Goal: Transaction & Acquisition: Purchase product/service

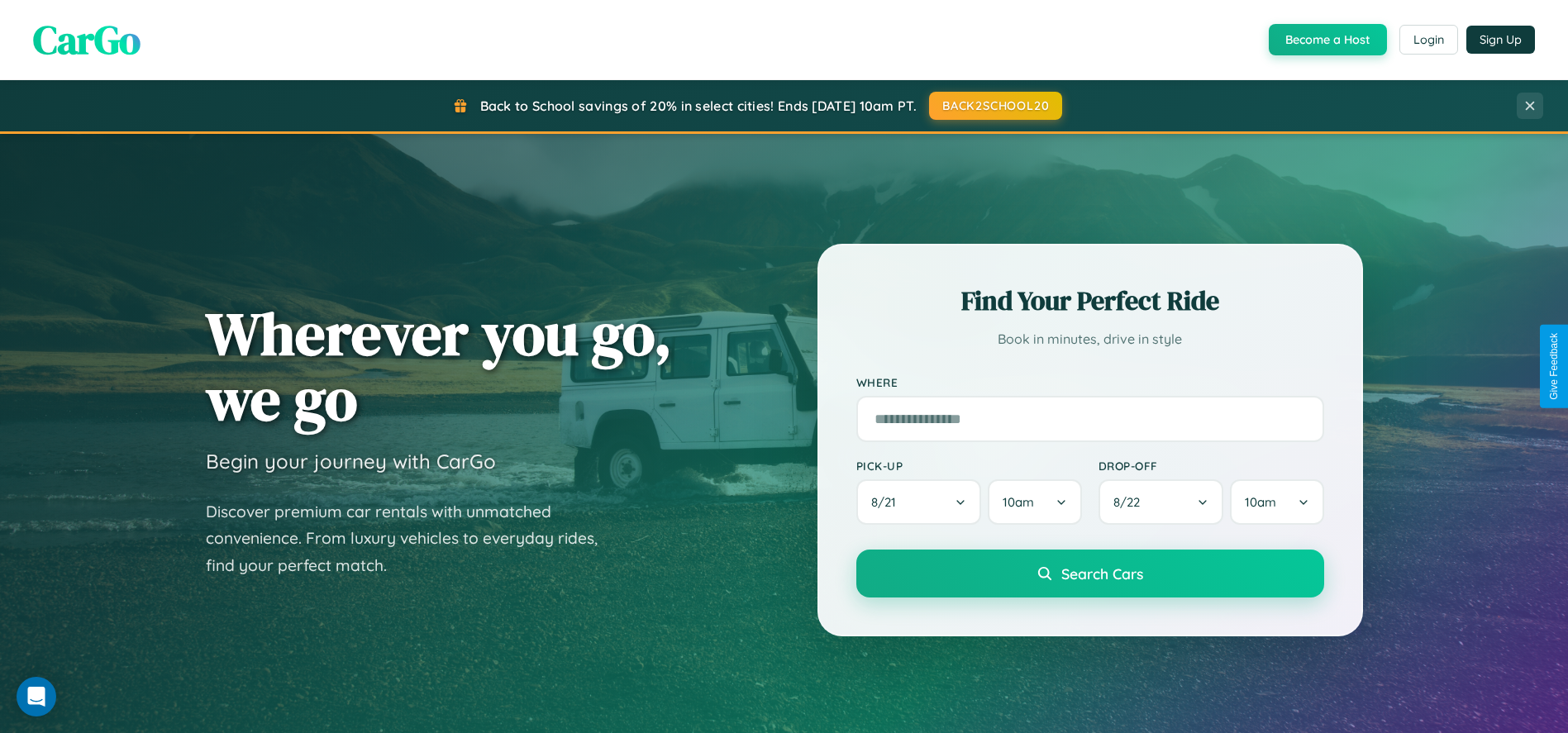
scroll to position [53, 0]
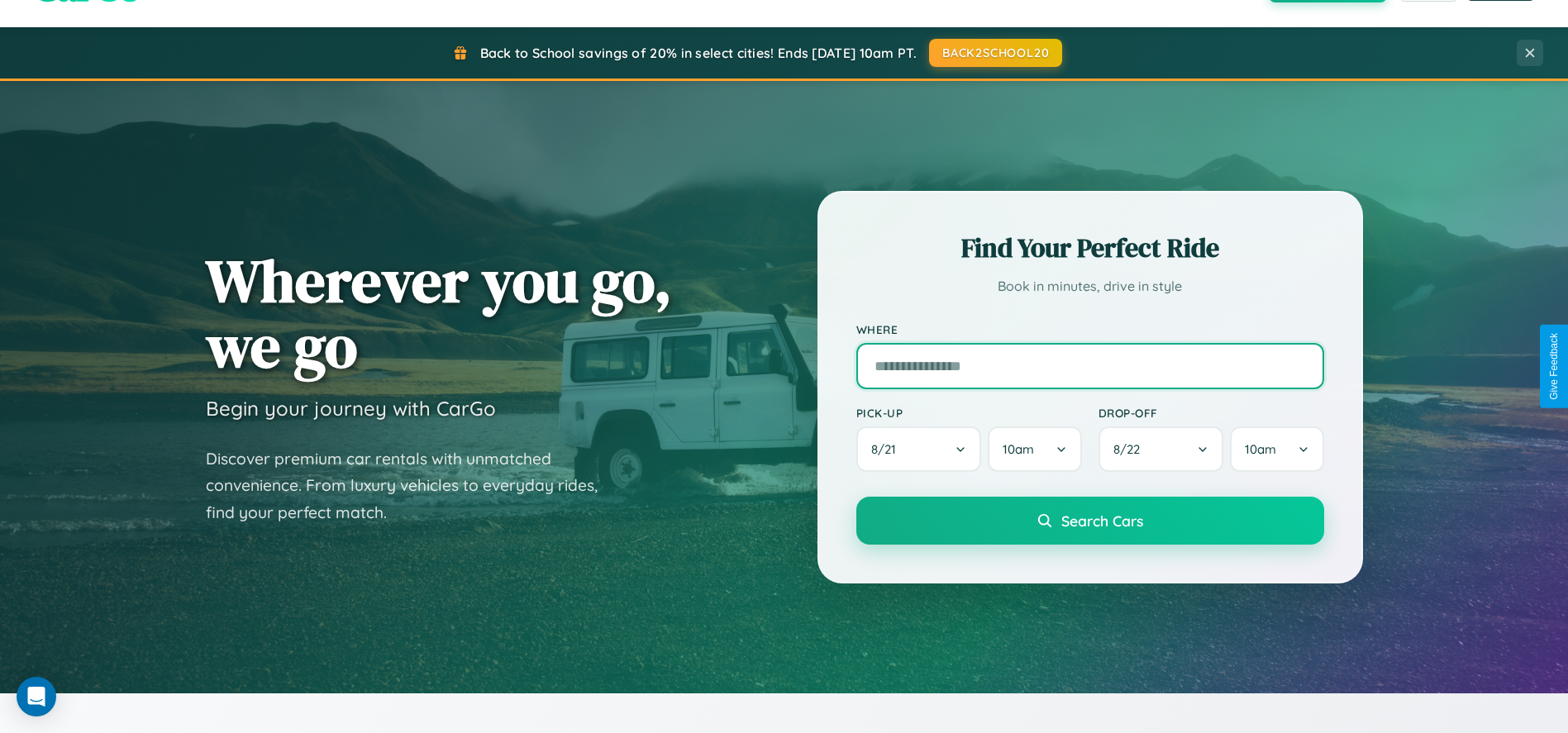
click at [1089, 366] on input "text" at bounding box center [1090, 366] width 468 height 46
type input "**********"
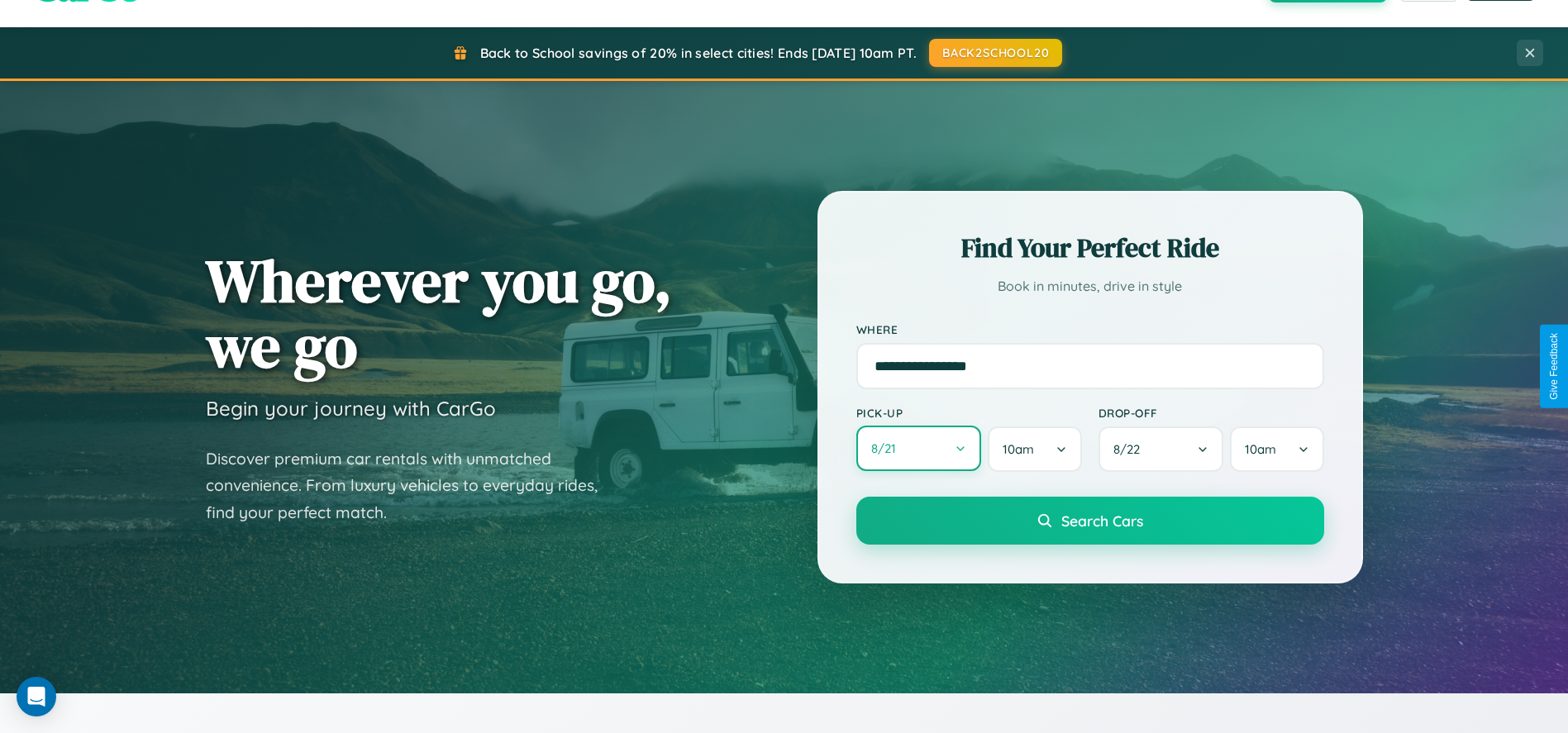
click at [918, 449] on button "8 / 21" at bounding box center [919, 448] width 126 height 45
select select "*"
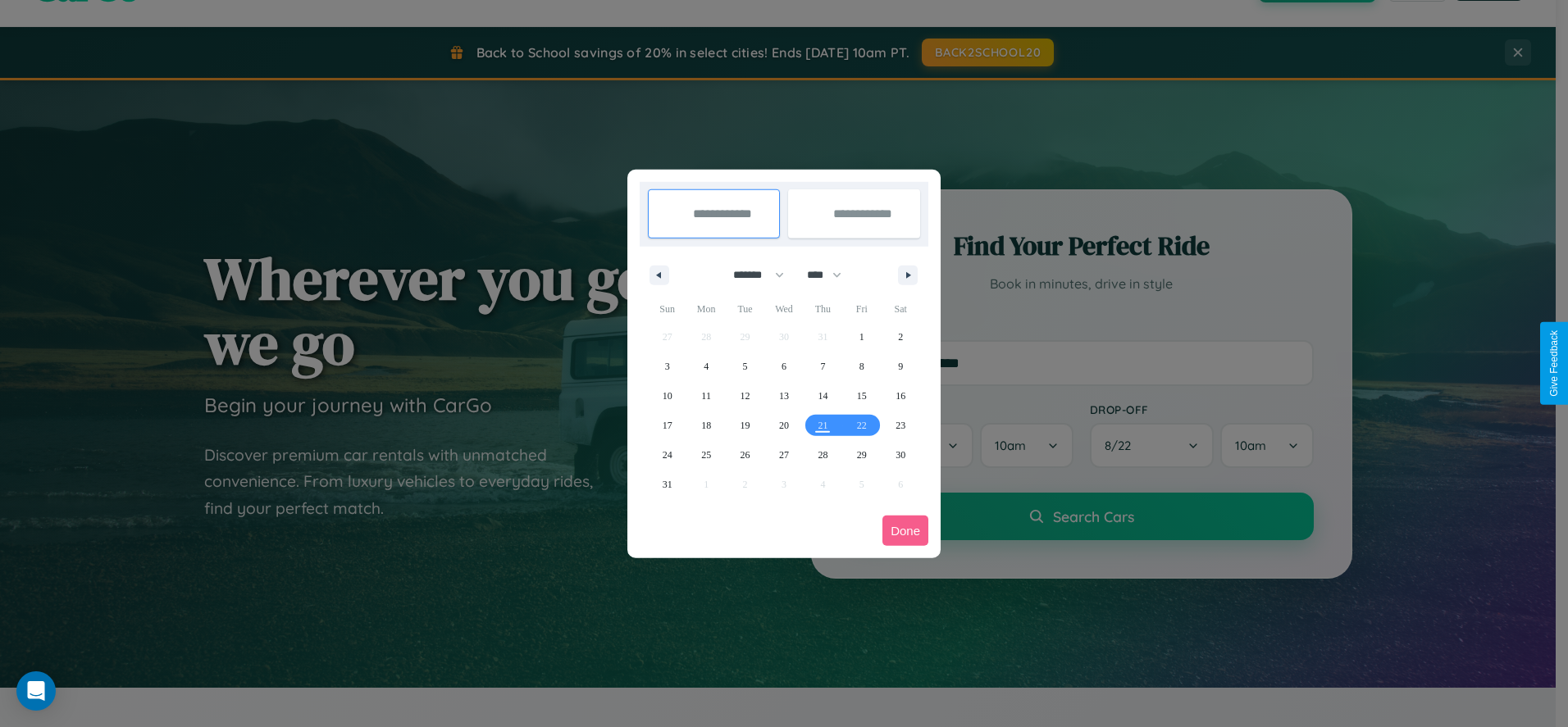
drag, startPoint x: 751, startPoint y: 274, endPoint x: 784, endPoint y: 329, distance: 64.1
click at [751, 274] on select "******* ******** ***** ***** *** **** **** ****** ********* ******* ******** **…" at bounding box center [755, 275] width 69 height 27
click at [832, 274] on select "**** **** **** **** **** **** **** **** **** **** **** **** **** **** **** ****…" at bounding box center [823, 275] width 49 height 27
select select "****"
click at [745, 396] on span "11" at bounding box center [745, 396] width 10 height 30
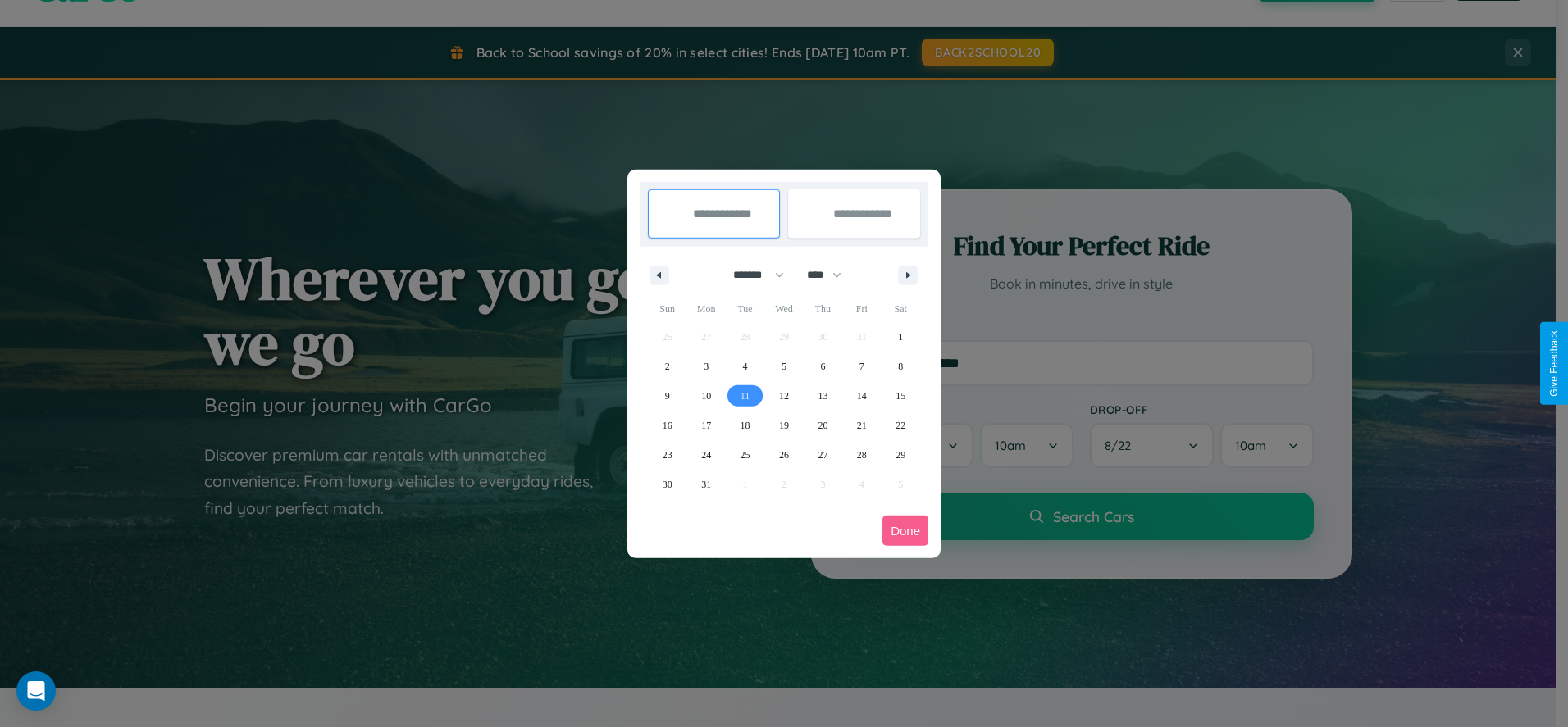
type input "**********"
click at [784, 396] on span "12" at bounding box center [784, 396] width 10 height 30
type input "**********"
click at [906, 530] on button "Done" at bounding box center [906, 531] width 46 height 31
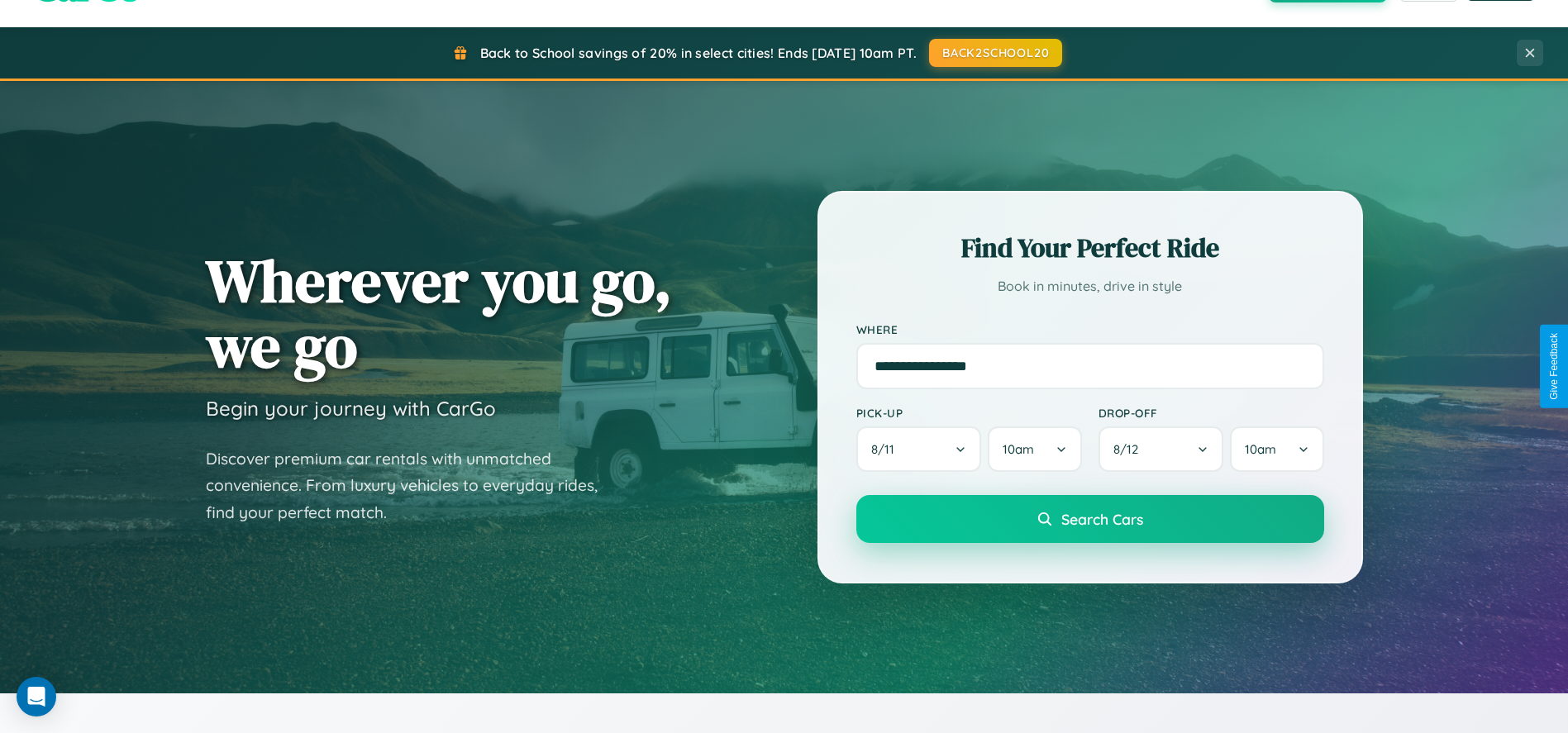
click at [1089, 520] on span "Search Cars" at bounding box center [1103, 519] width 82 height 19
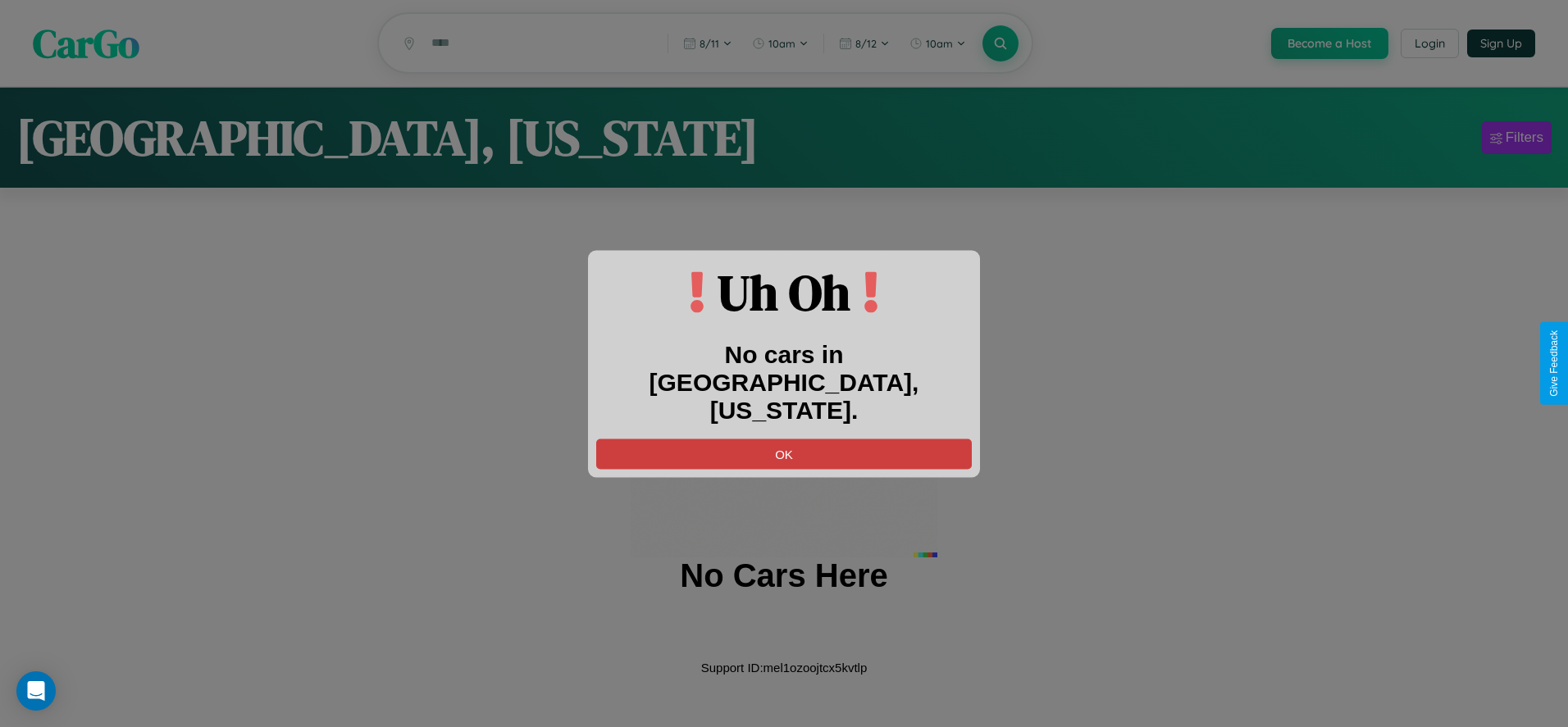
click at [784, 439] on button "OK" at bounding box center [784, 454] width 376 height 31
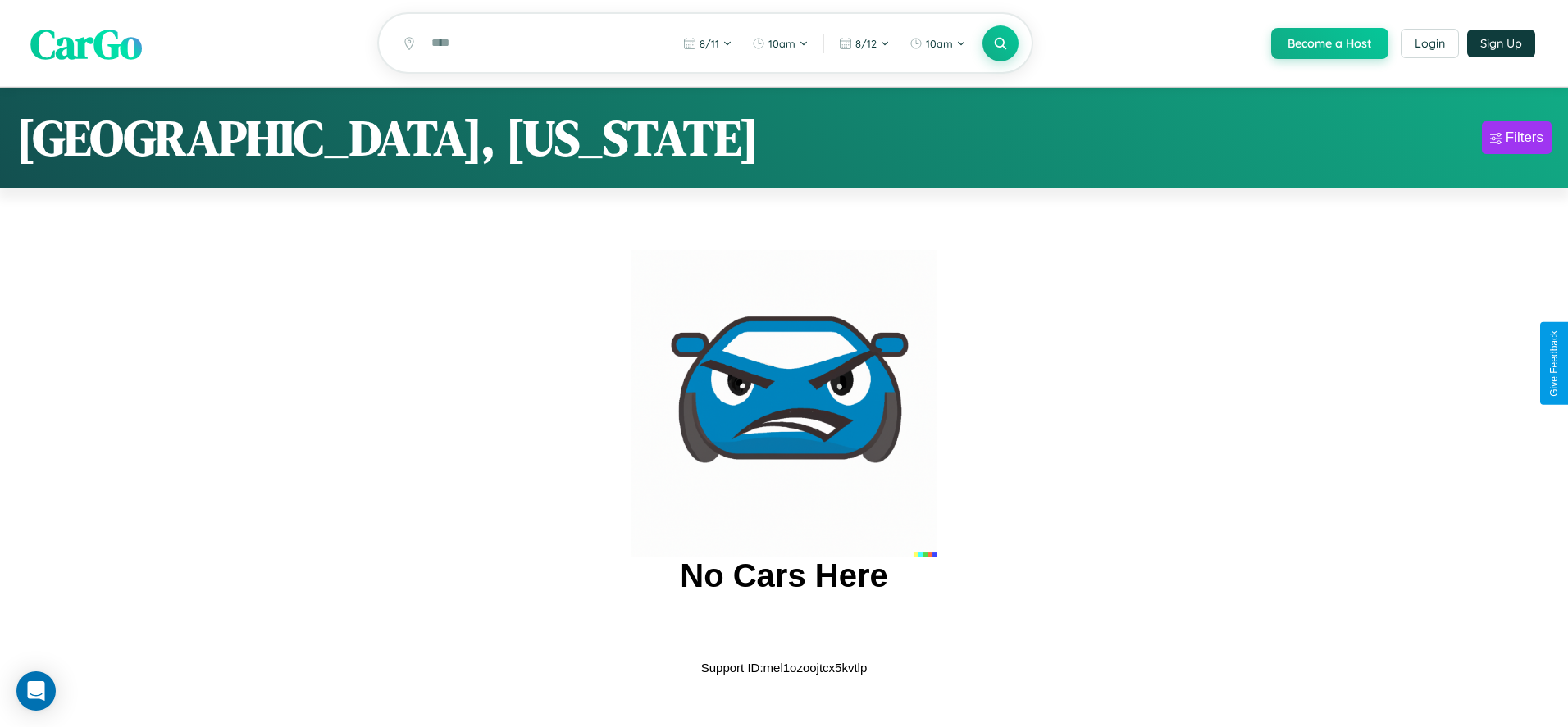
click at [86, 43] on span "CarGo" at bounding box center [86, 43] width 112 height 56
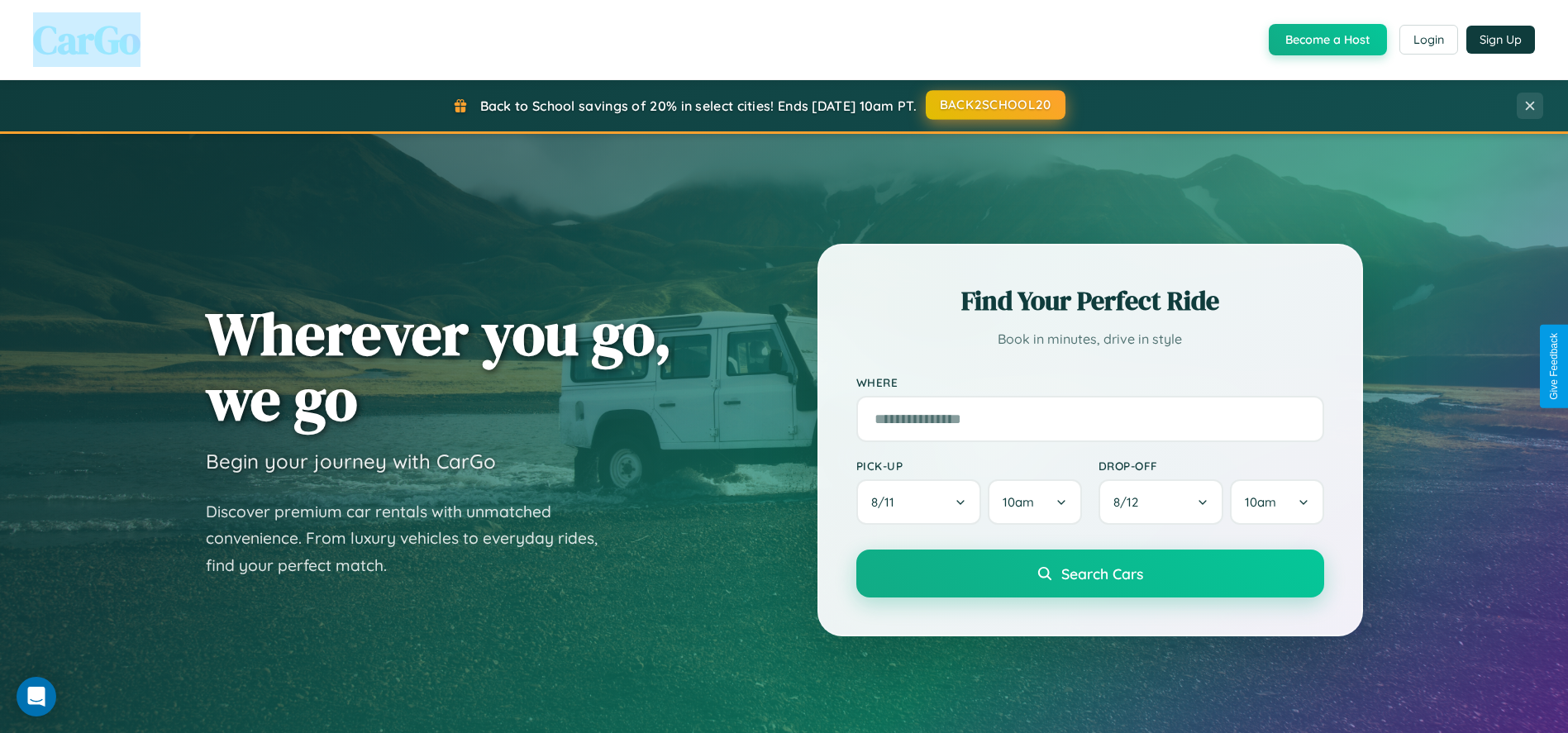
click at [995, 105] on button "BACK2SCHOOL20" at bounding box center [996, 105] width 140 height 30
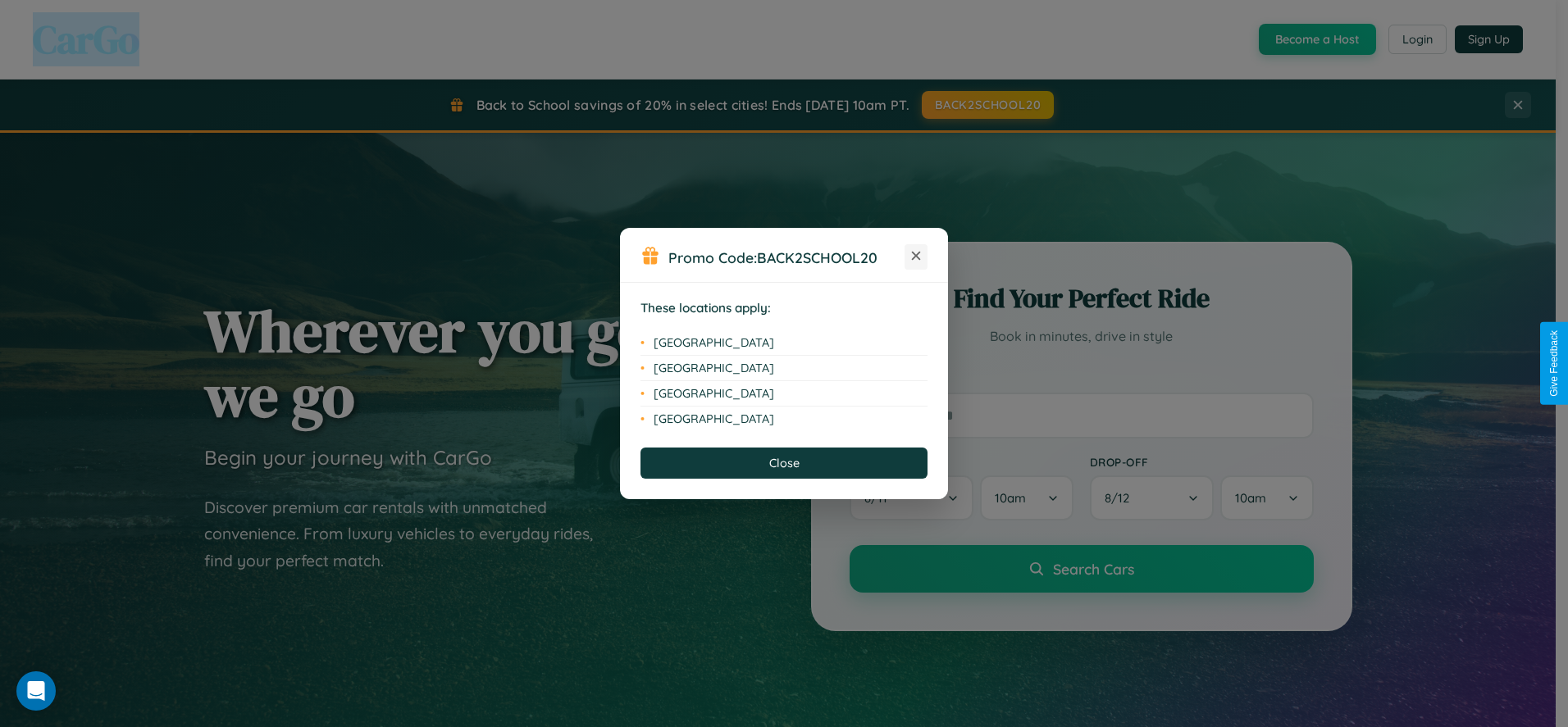
click at [916, 257] on icon at bounding box center [916, 256] width 9 height 9
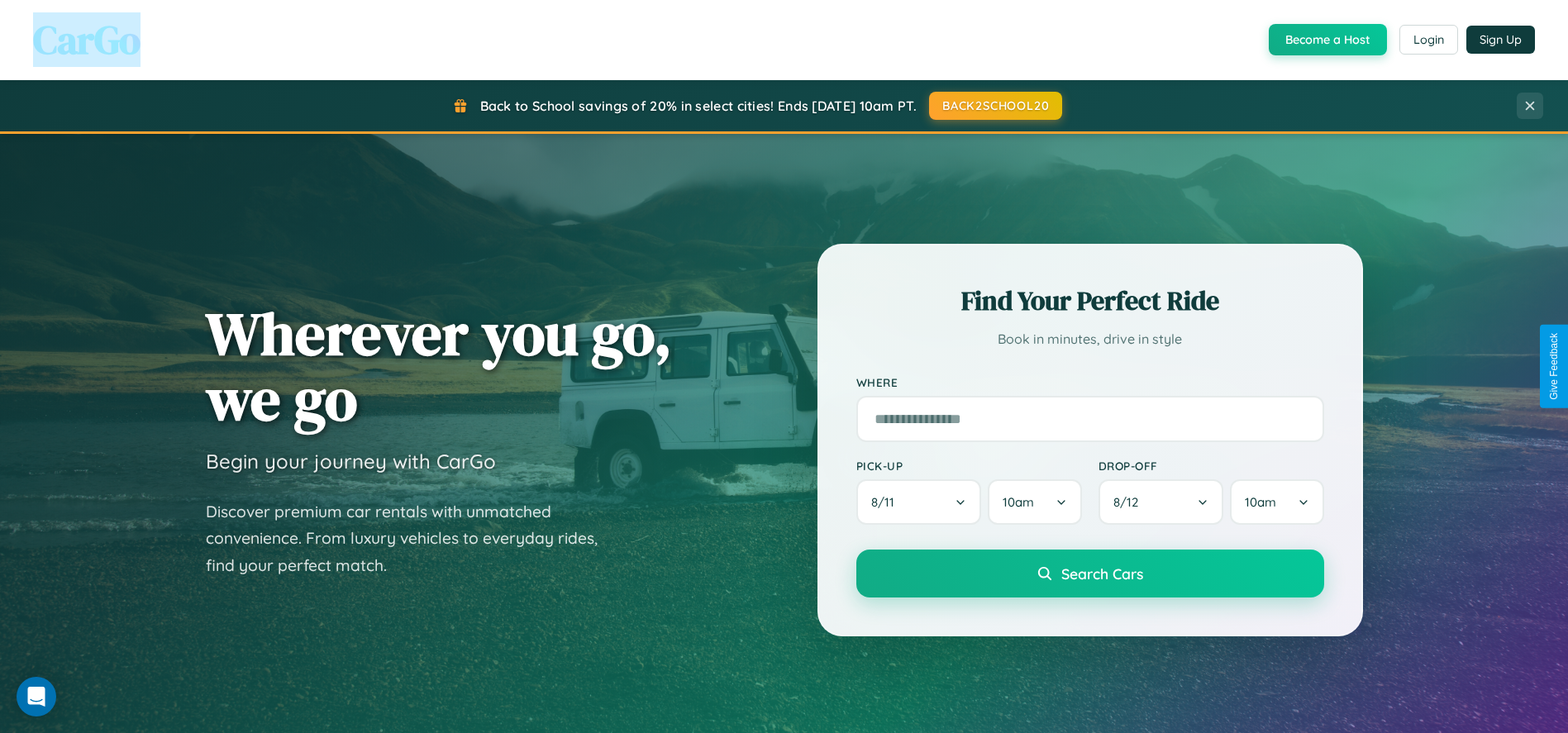
scroll to position [2651, 0]
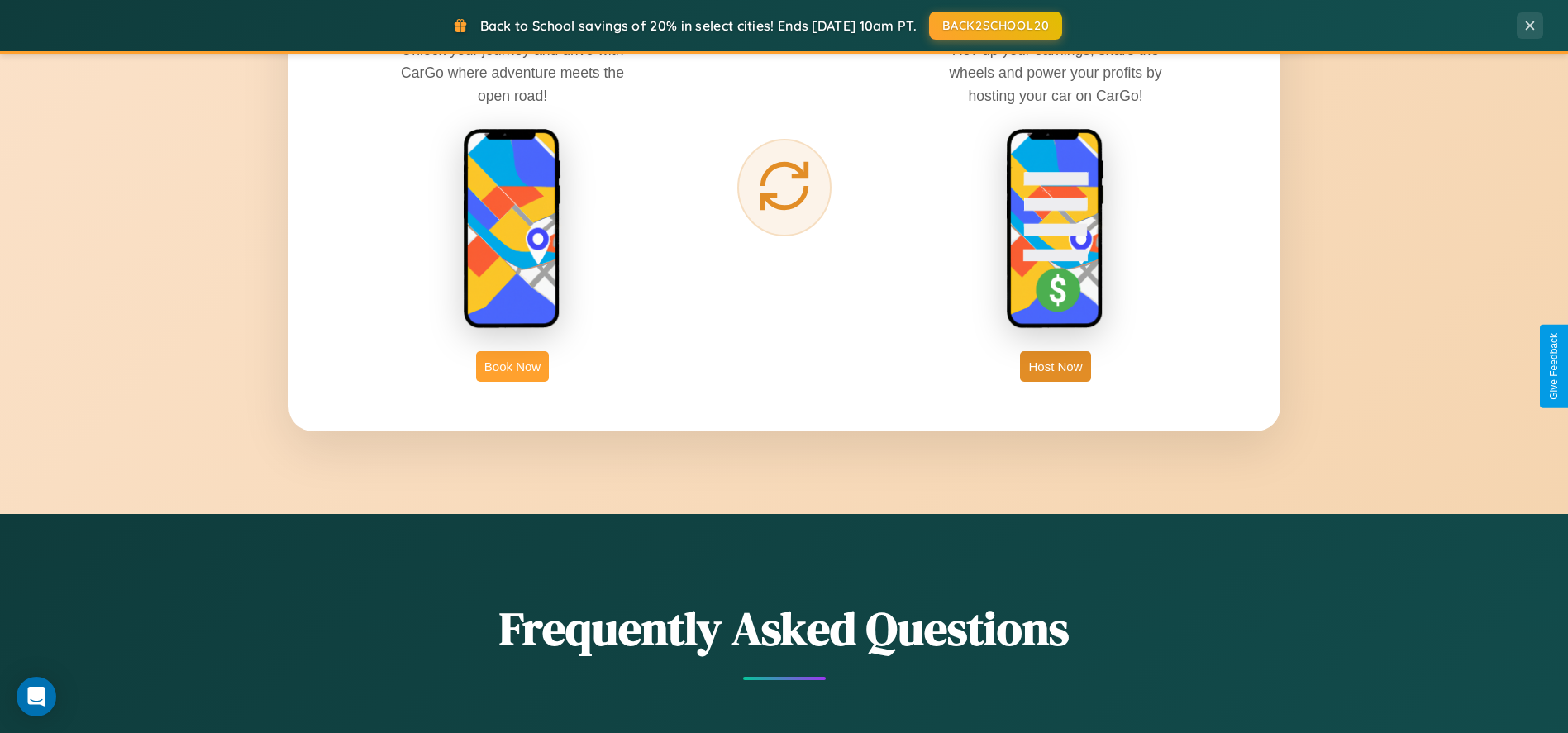
click at [512, 366] on button "Book Now" at bounding box center [512, 366] width 73 height 31
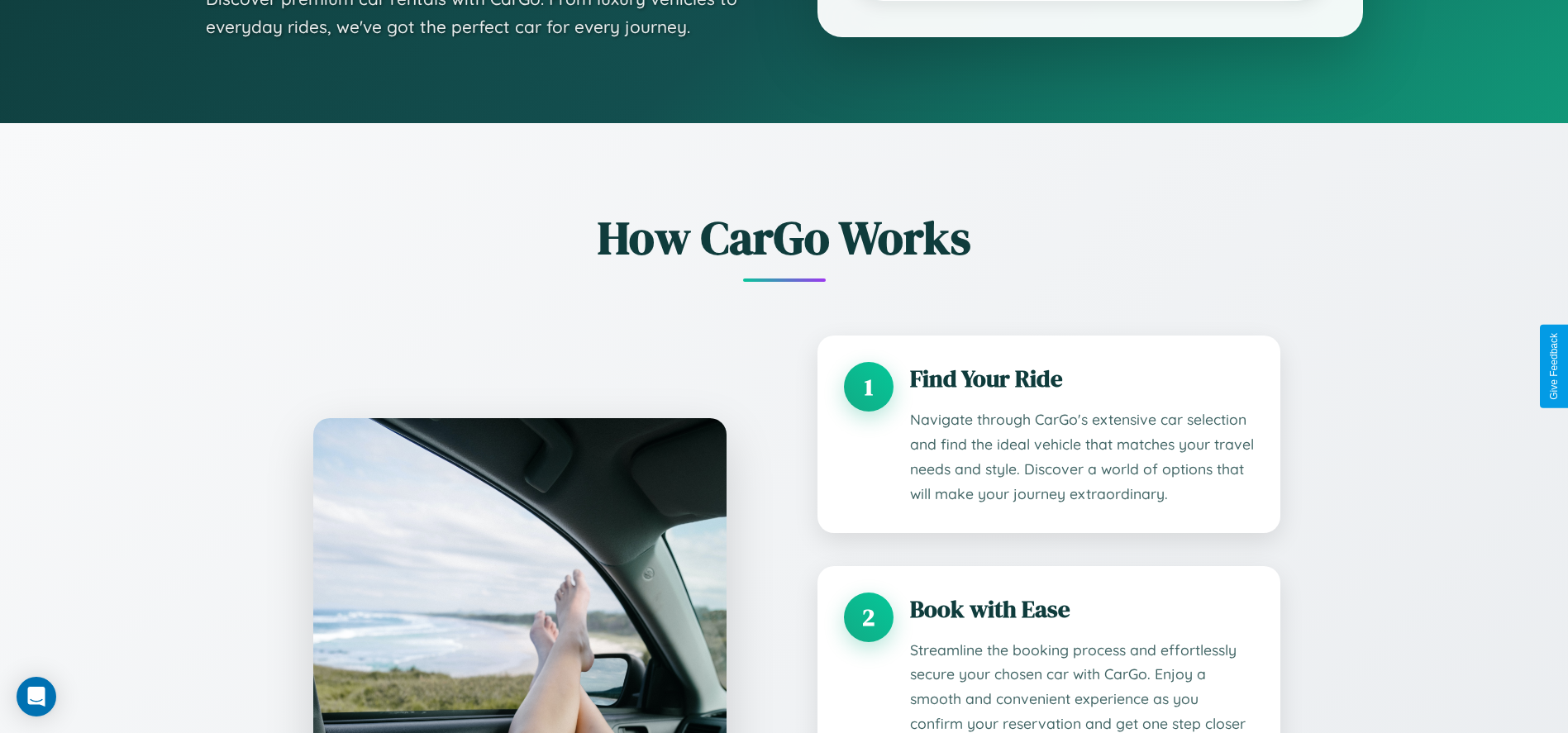
scroll to position [1405, 0]
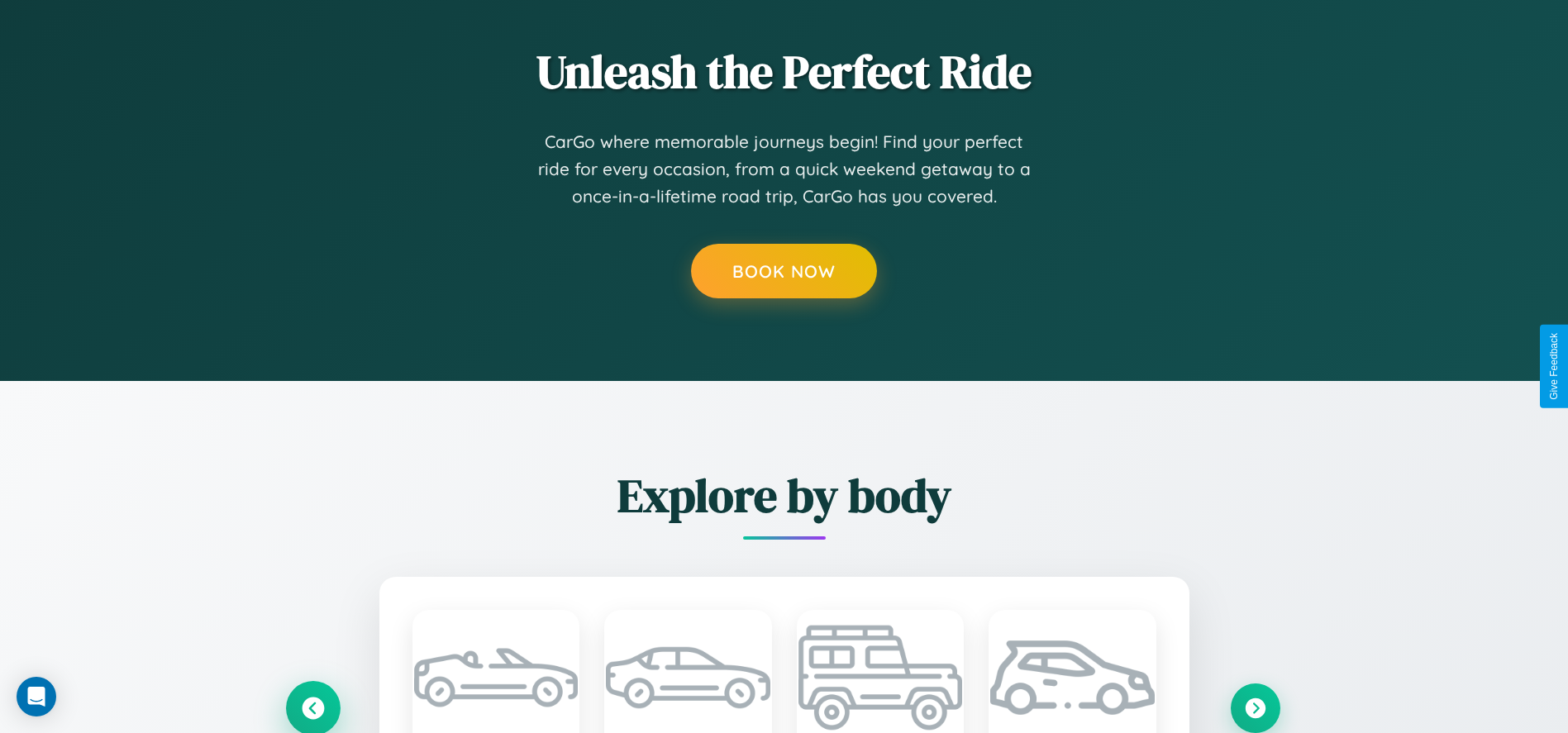
click at [313, 706] on icon at bounding box center [313, 707] width 27 height 27
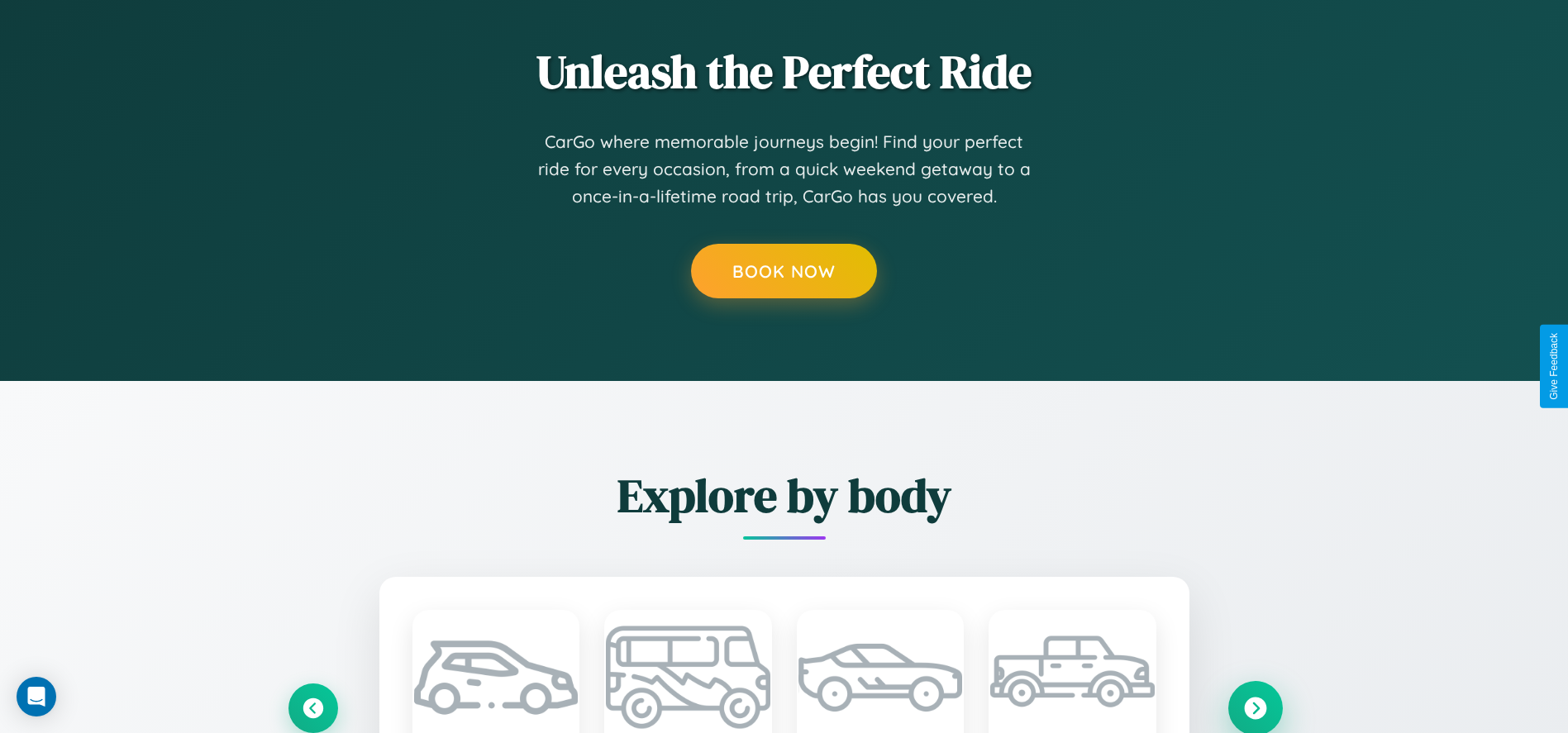
click at [1255, 707] on icon at bounding box center [1255, 707] width 22 height 22
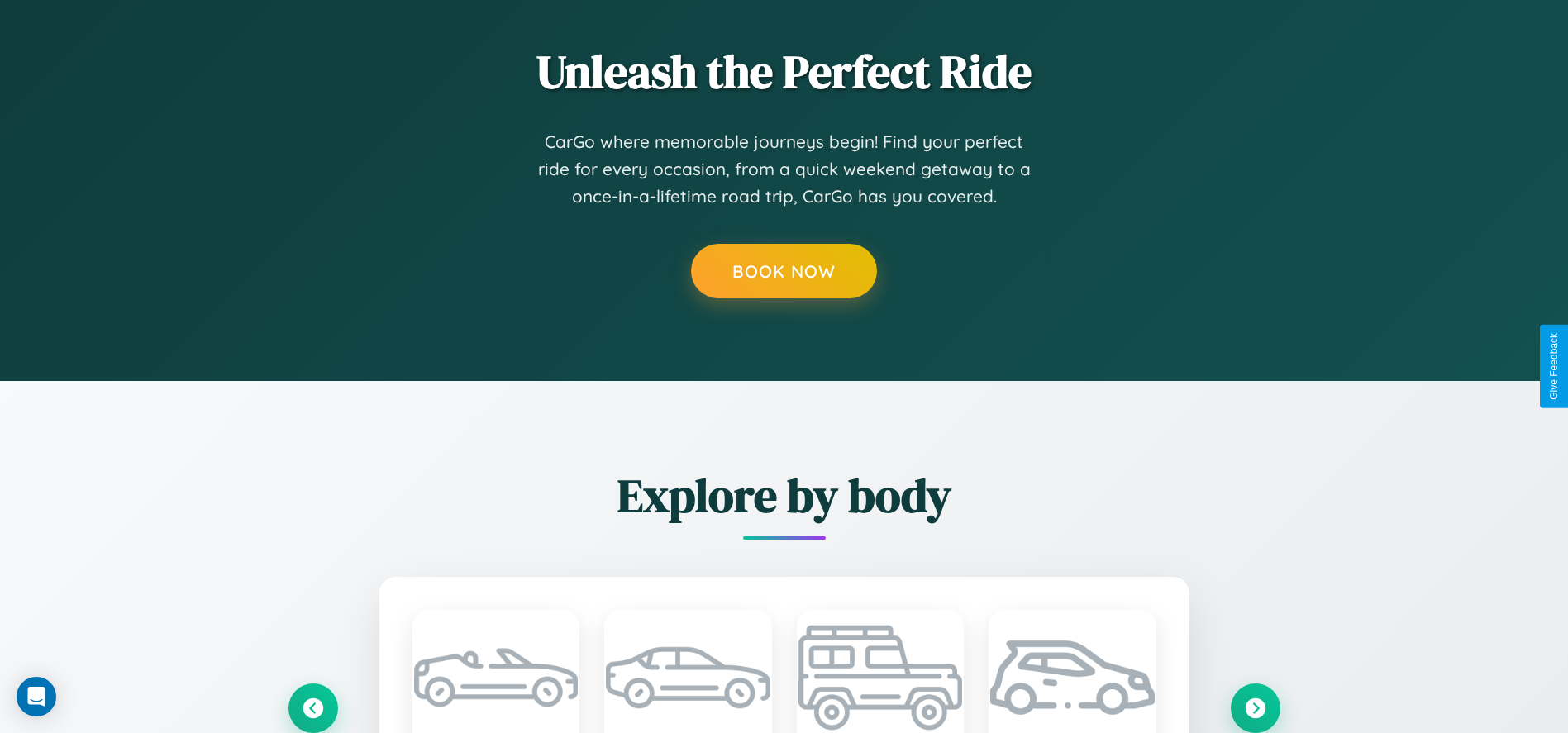
scroll to position [0, 0]
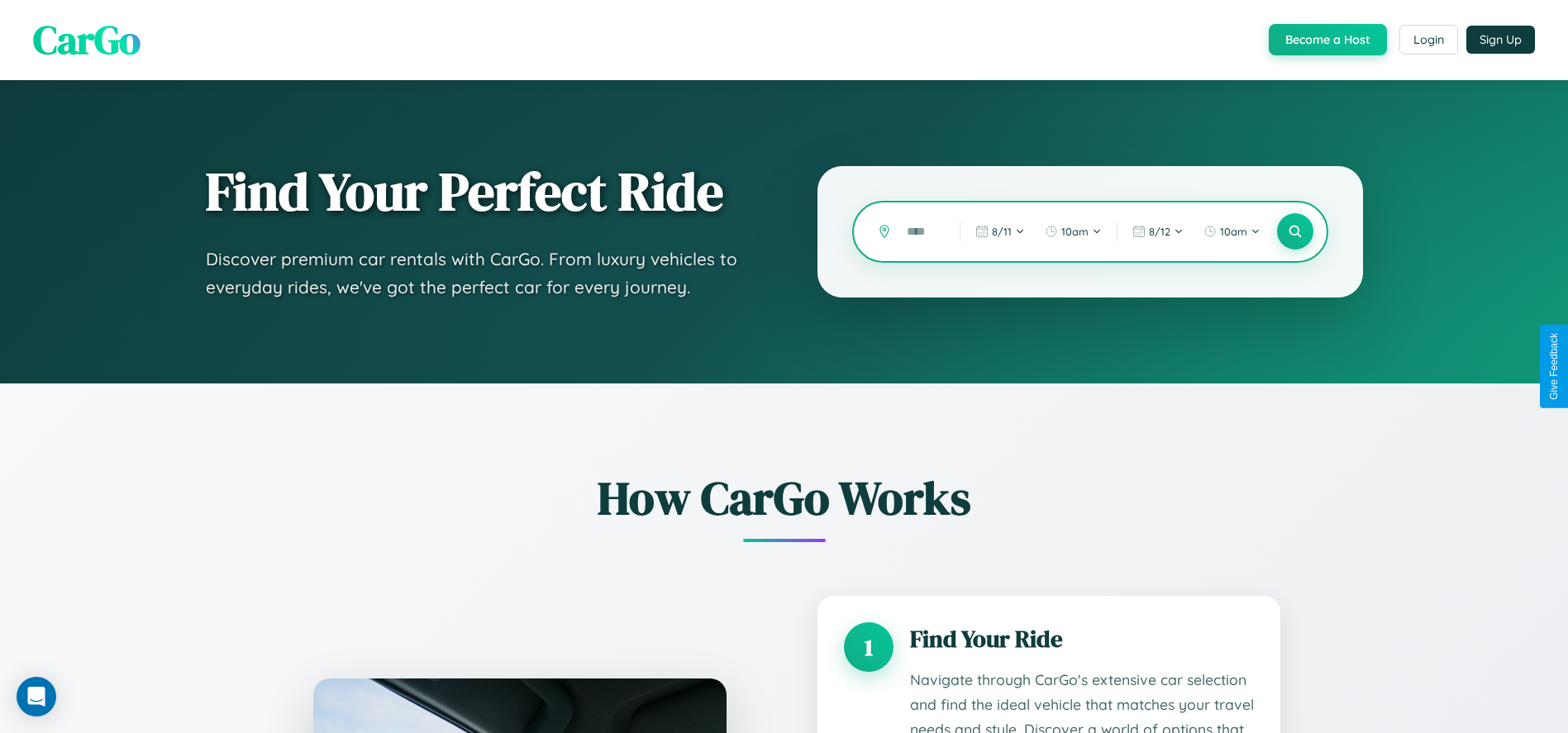
click at [921, 231] on input "text" at bounding box center [921, 231] width 44 height 29
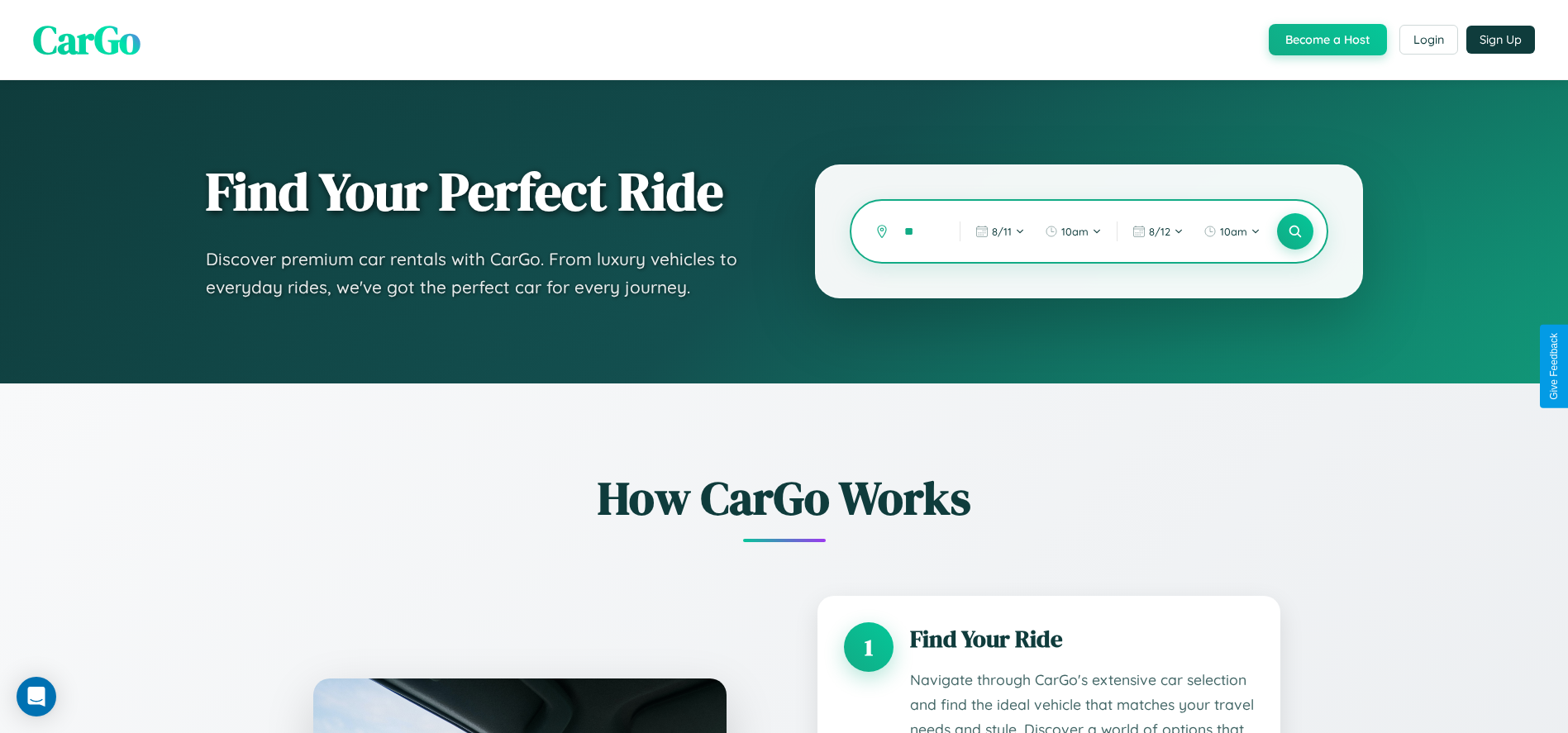
type input "*"
type input "**********"
click at [1295, 231] on icon at bounding box center [1295, 232] width 16 height 16
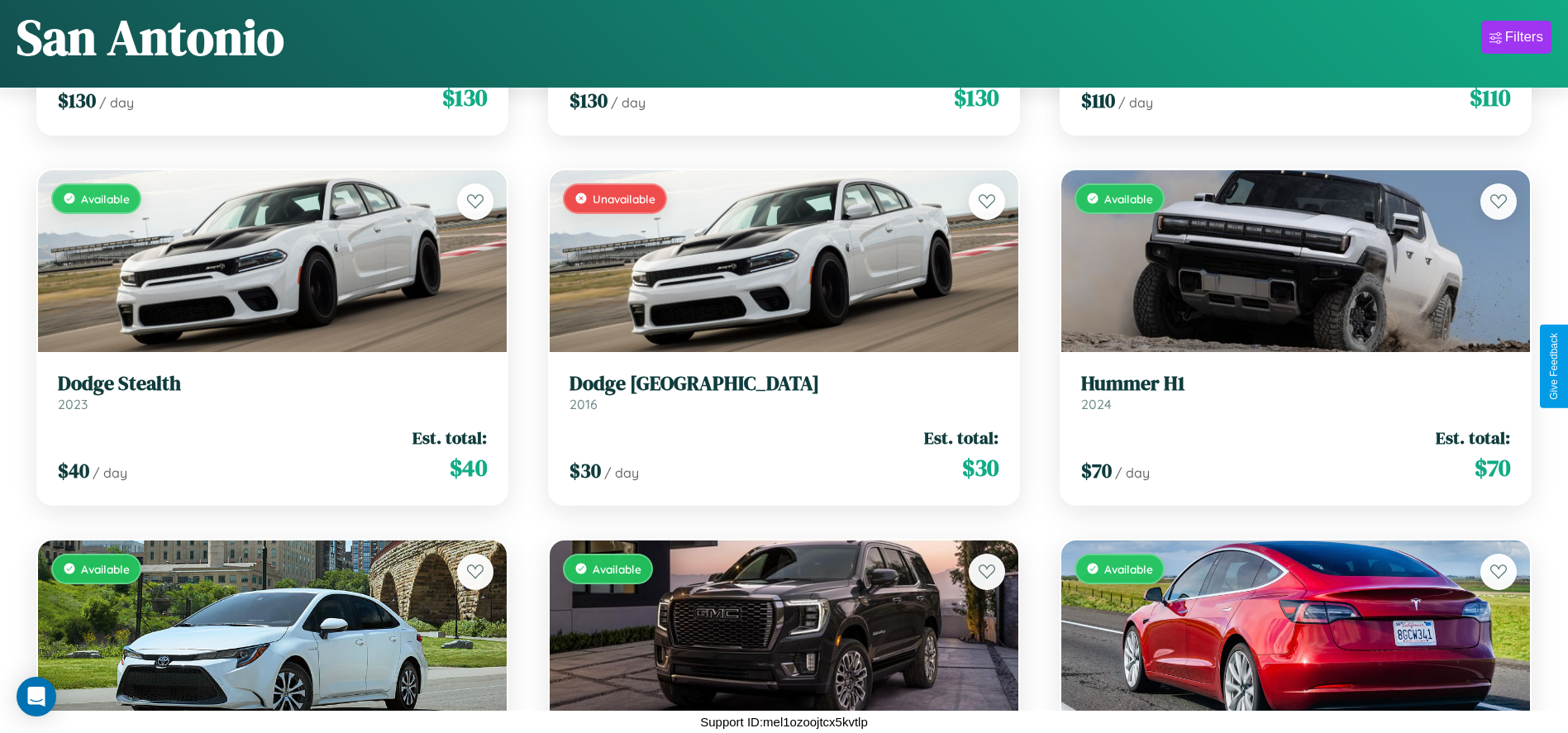
scroll to position [15420, 0]
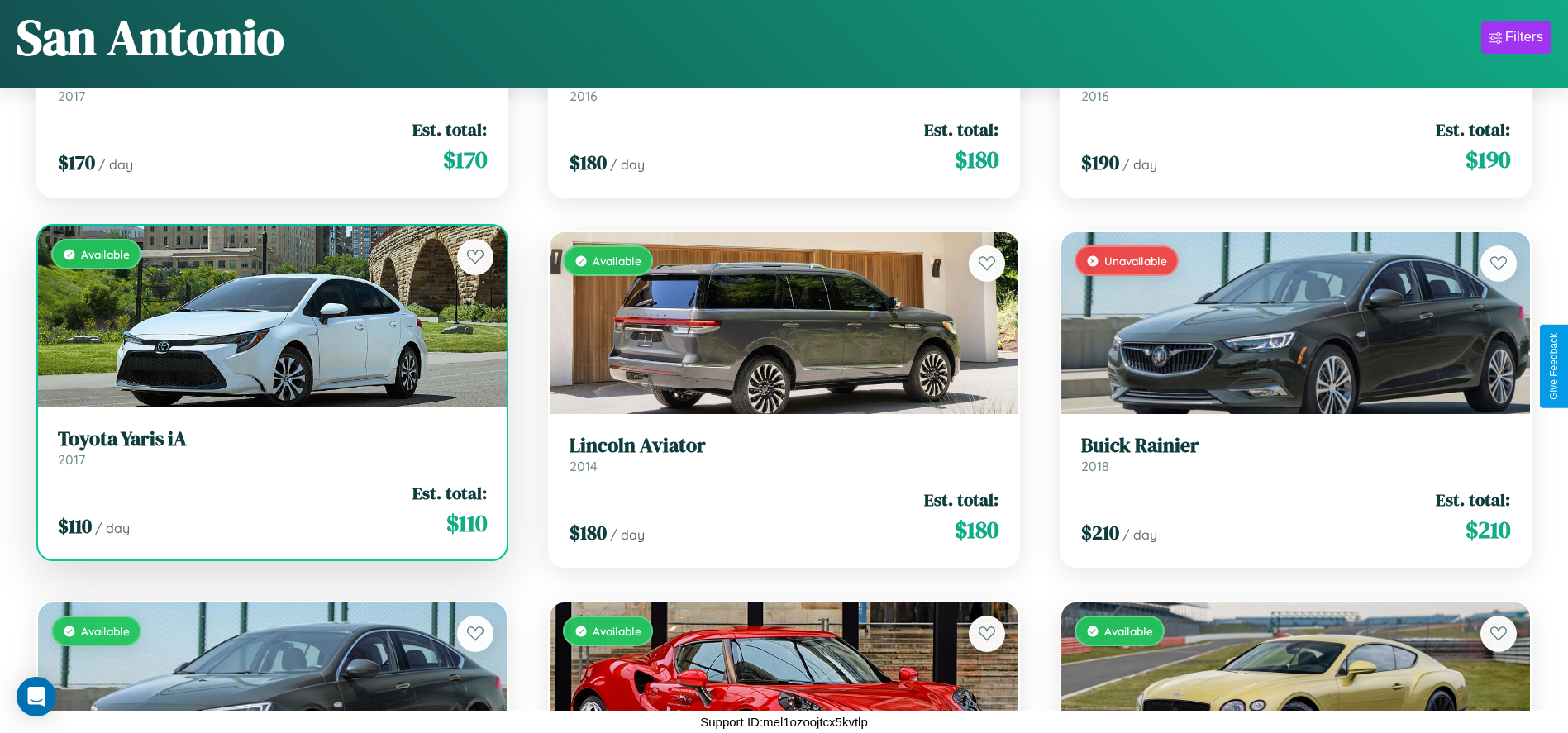
click at [270, 451] on h3 "Toyota Yaris iA" at bounding box center [272, 439] width 429 height 24
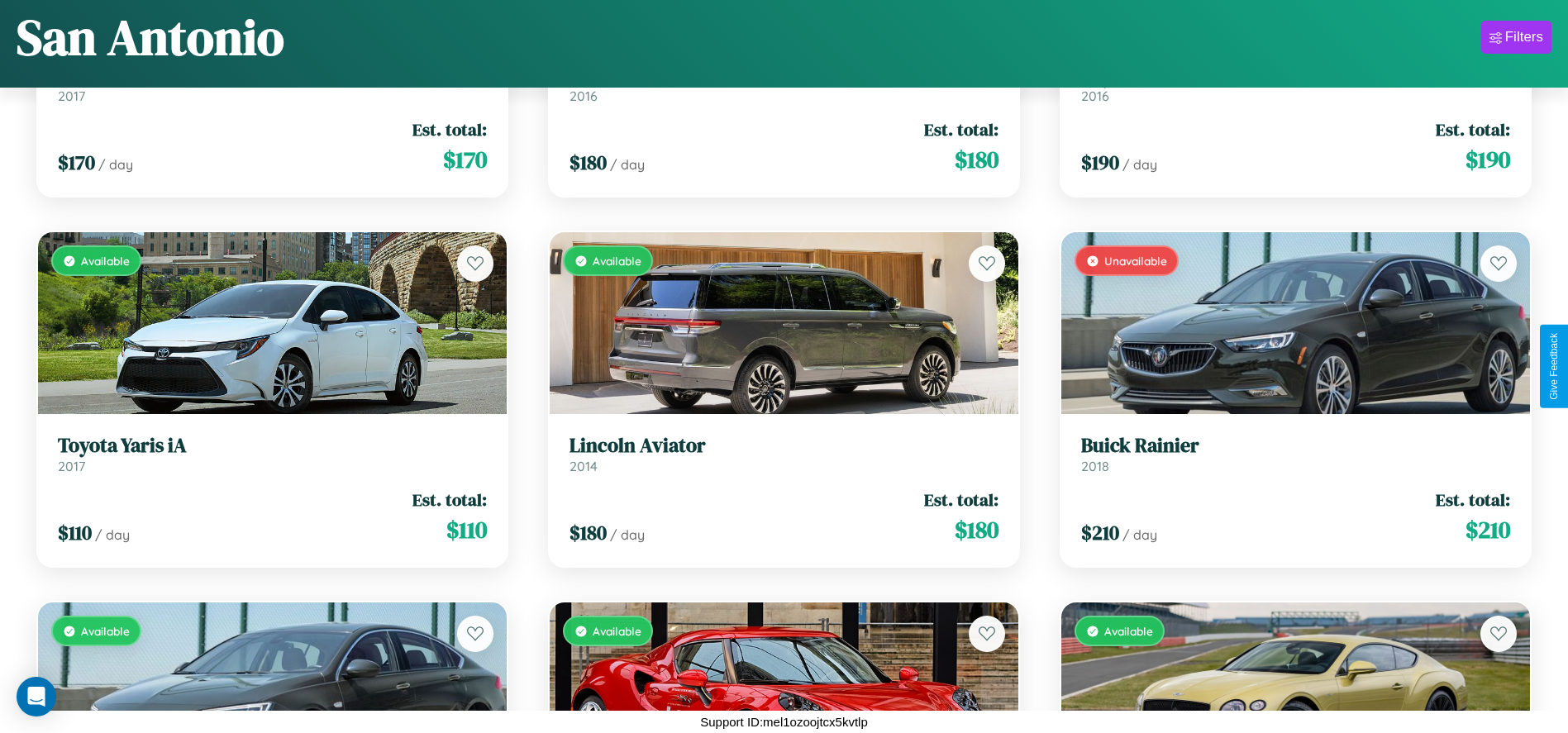
scroll to position [9498, 0]
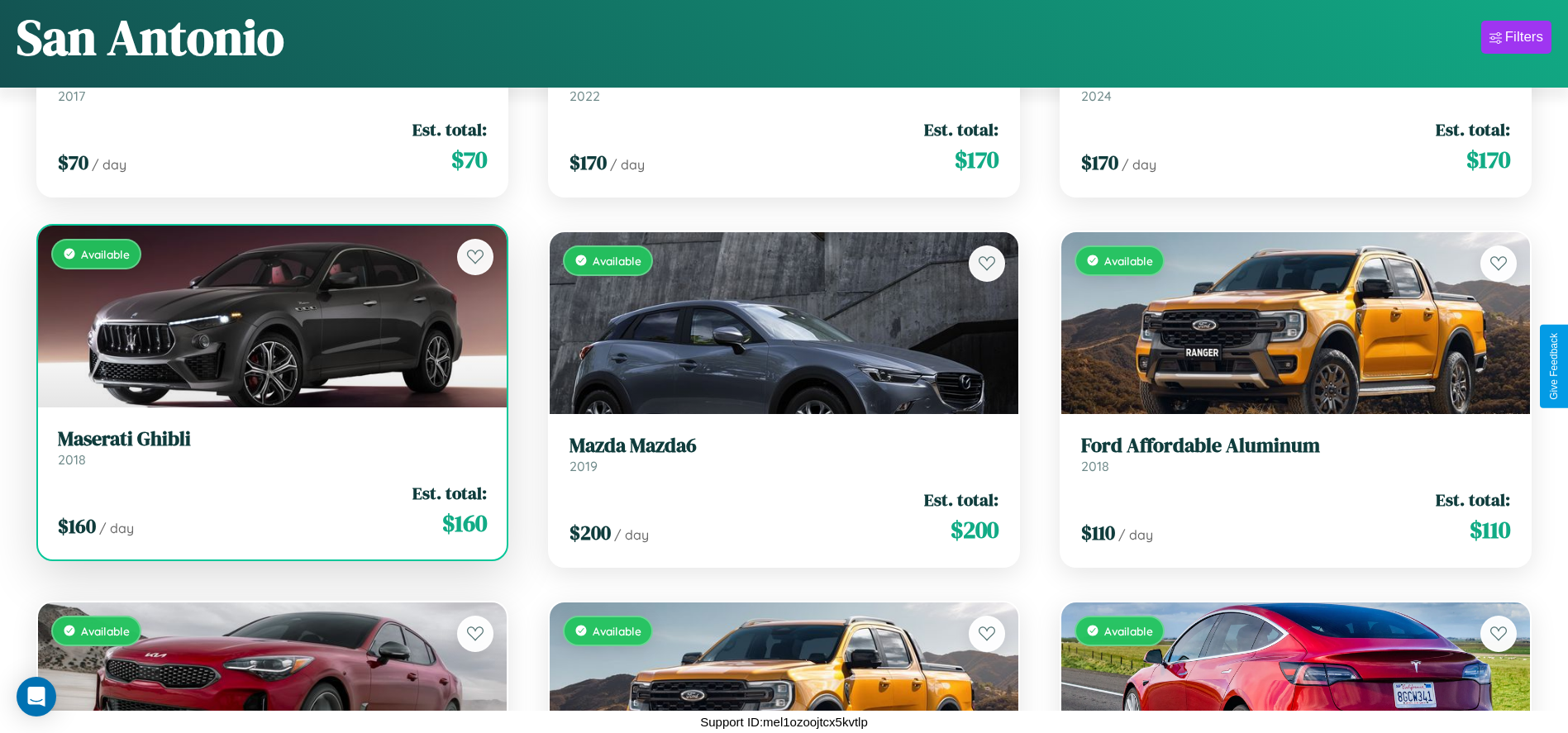
click at [270, 454] on link "Maserati Ghibli 2018" at bounding box center [272, 448] width 429 height 41
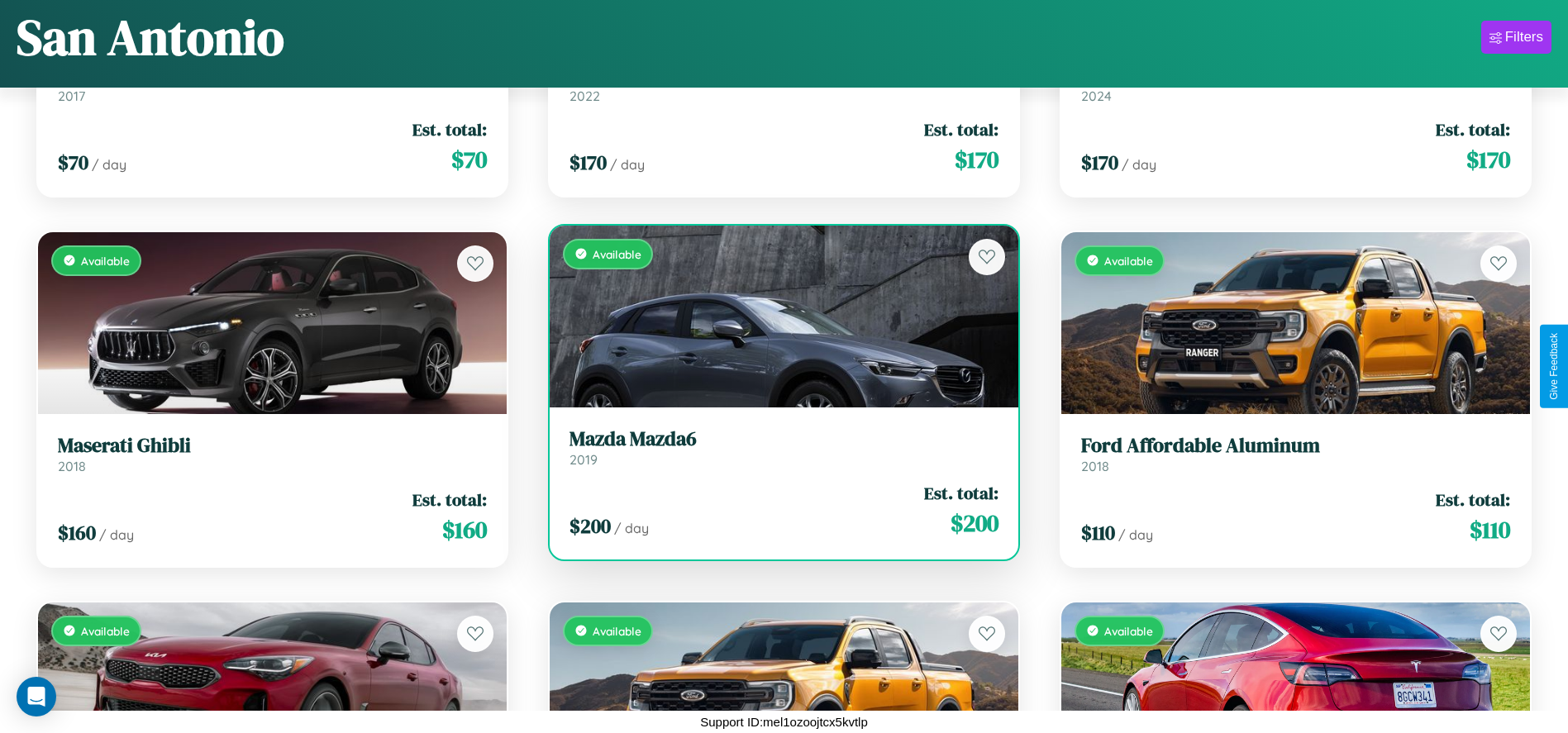
scroll to position [3946, 0]
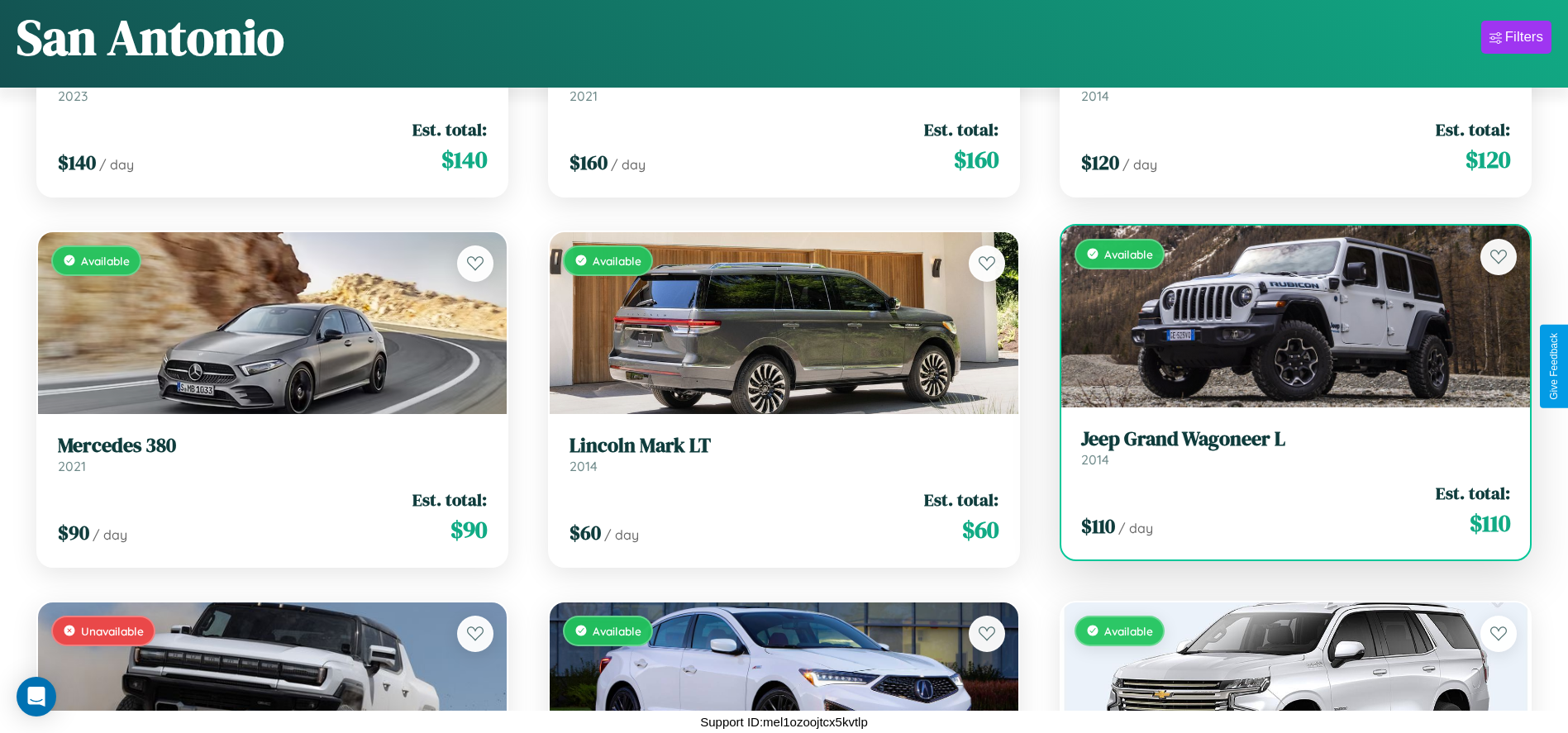
click at [1285, 448] on h3 "Jeep Grand Wagoneer L" at bounding box center [1296, 439] width 429 height 24
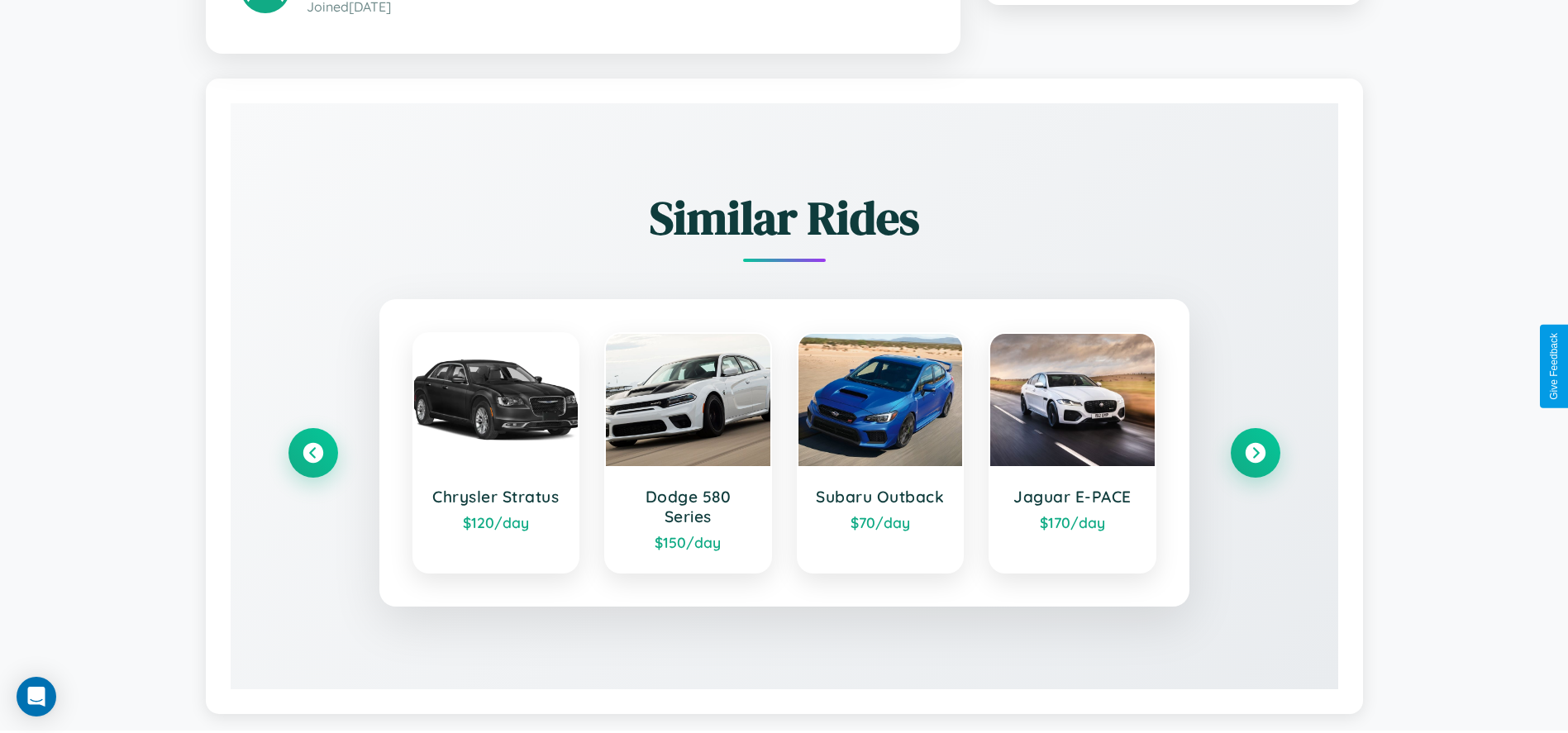
scroll to position [995, 0]
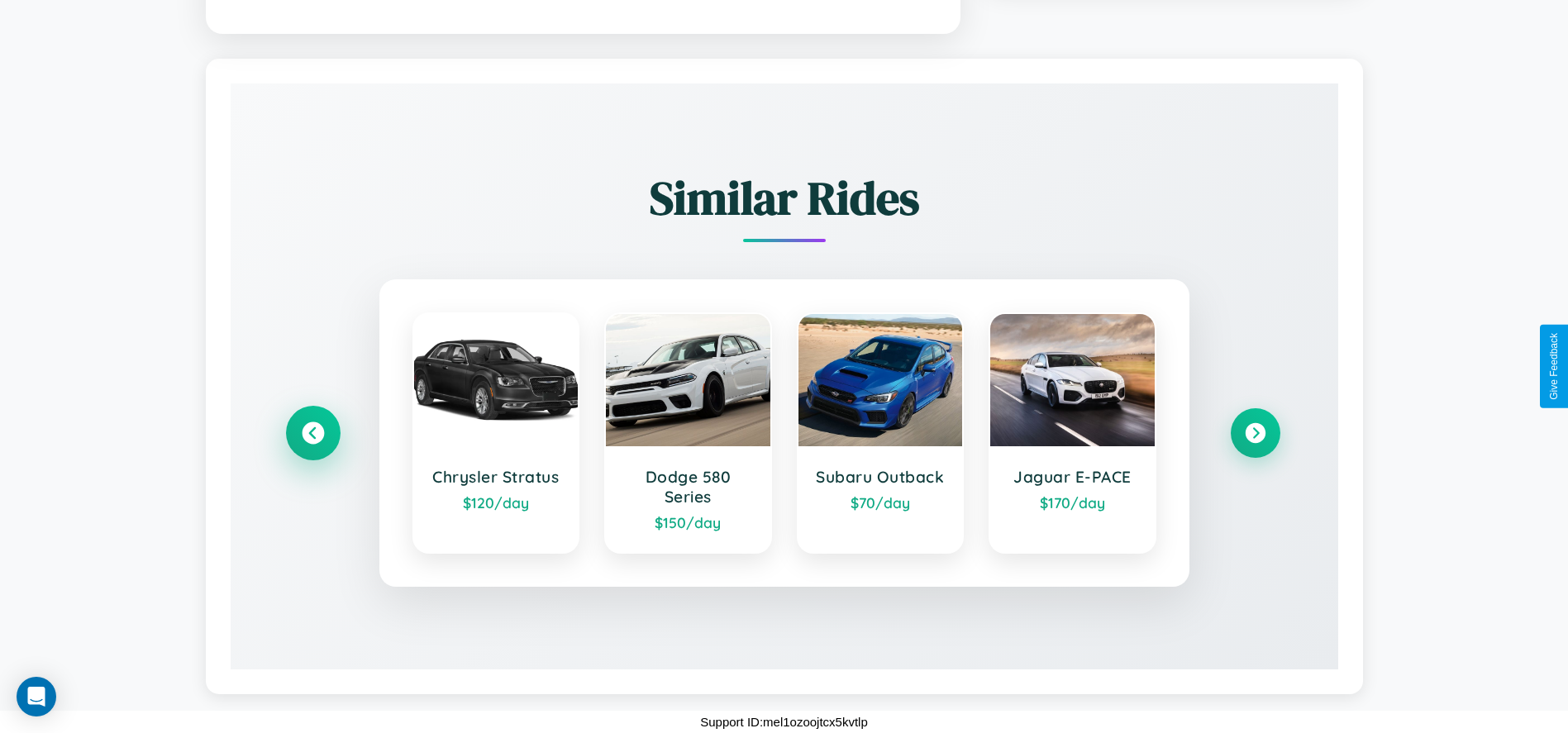
click at [313, 433] on icon at bounding box center [312, 433] width 22 height 22
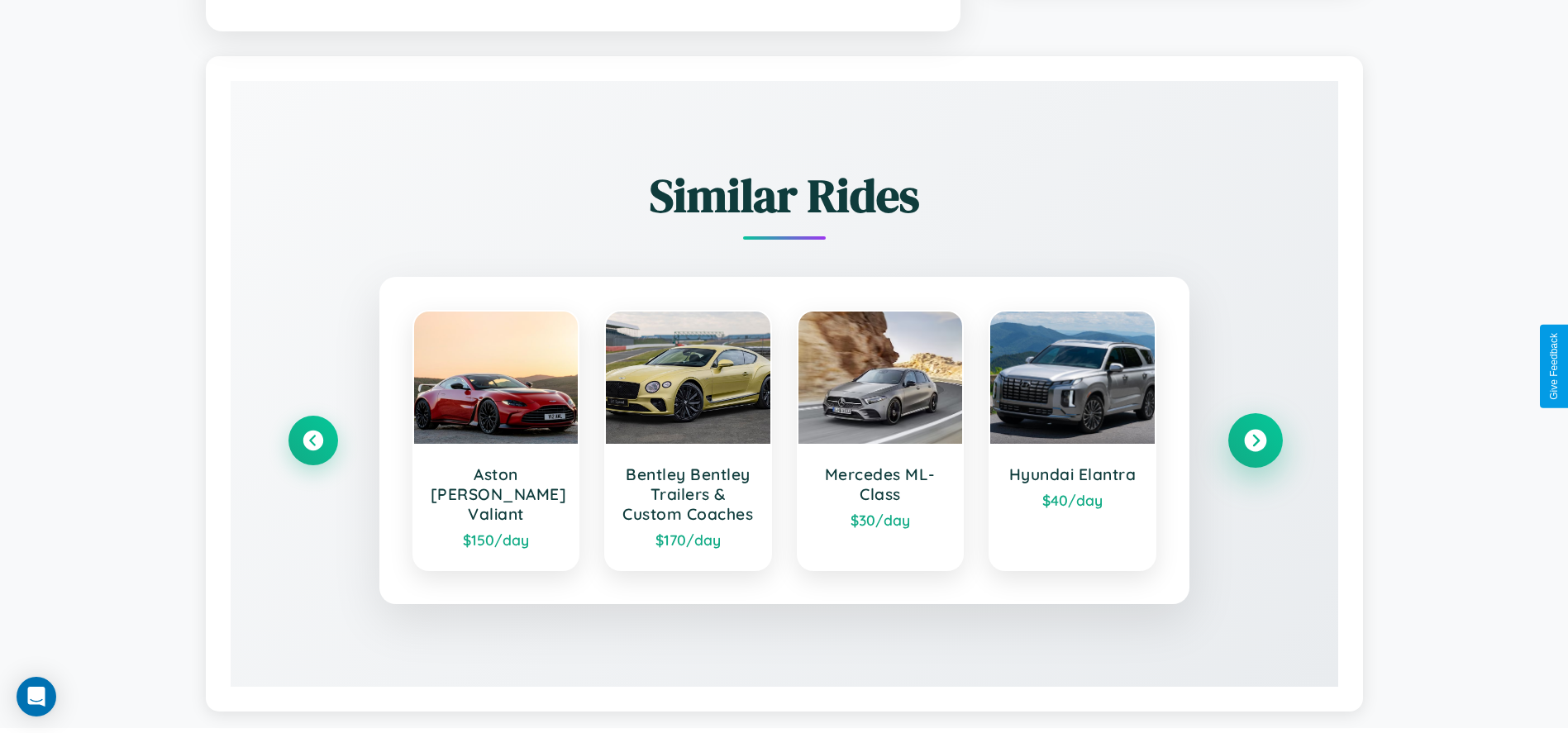
click at [1255, 451] on icon at bounding box center [1255, 440] width 22 height 22
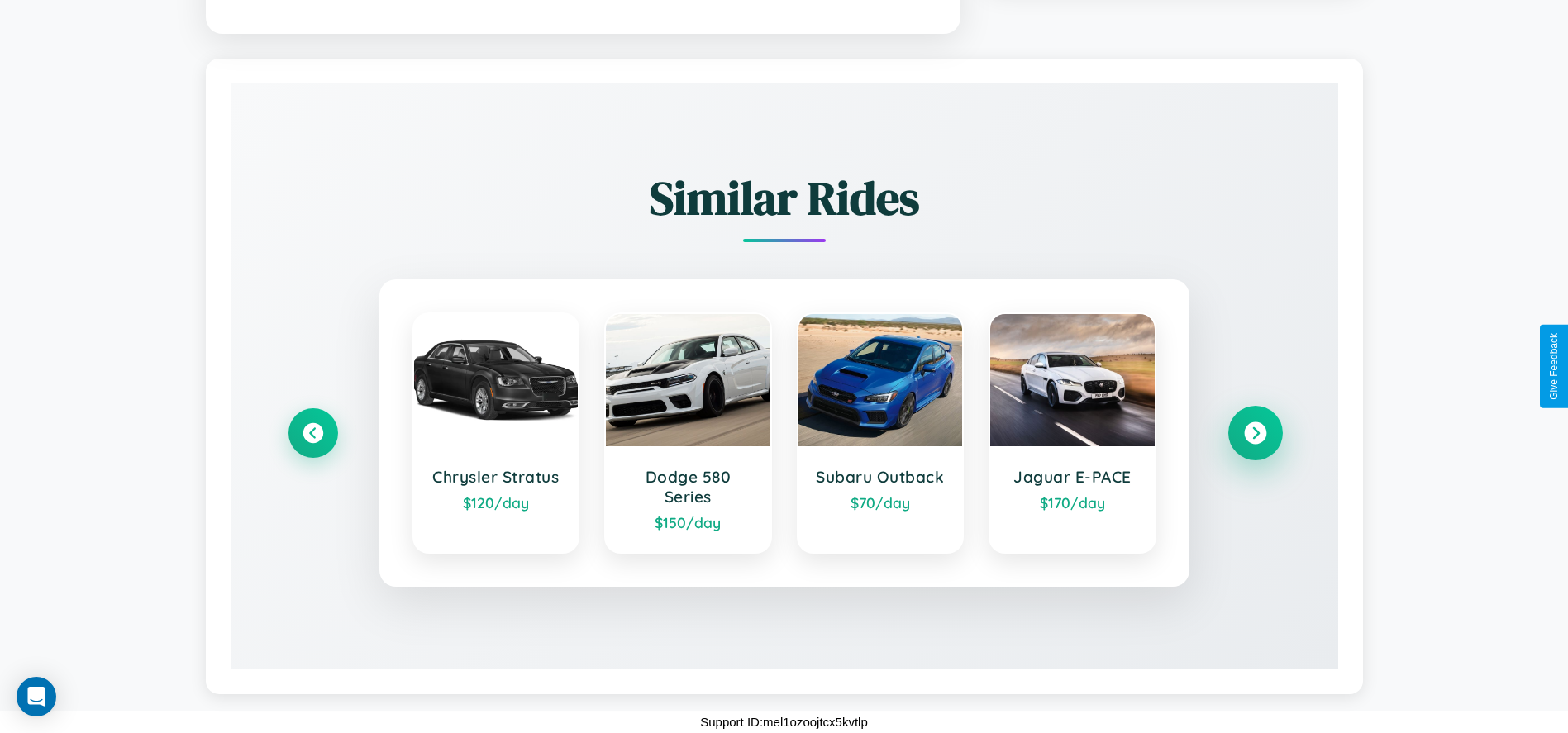
click at [1255, 433] on icon at bounding box center [1255, 433] width 22 height 22
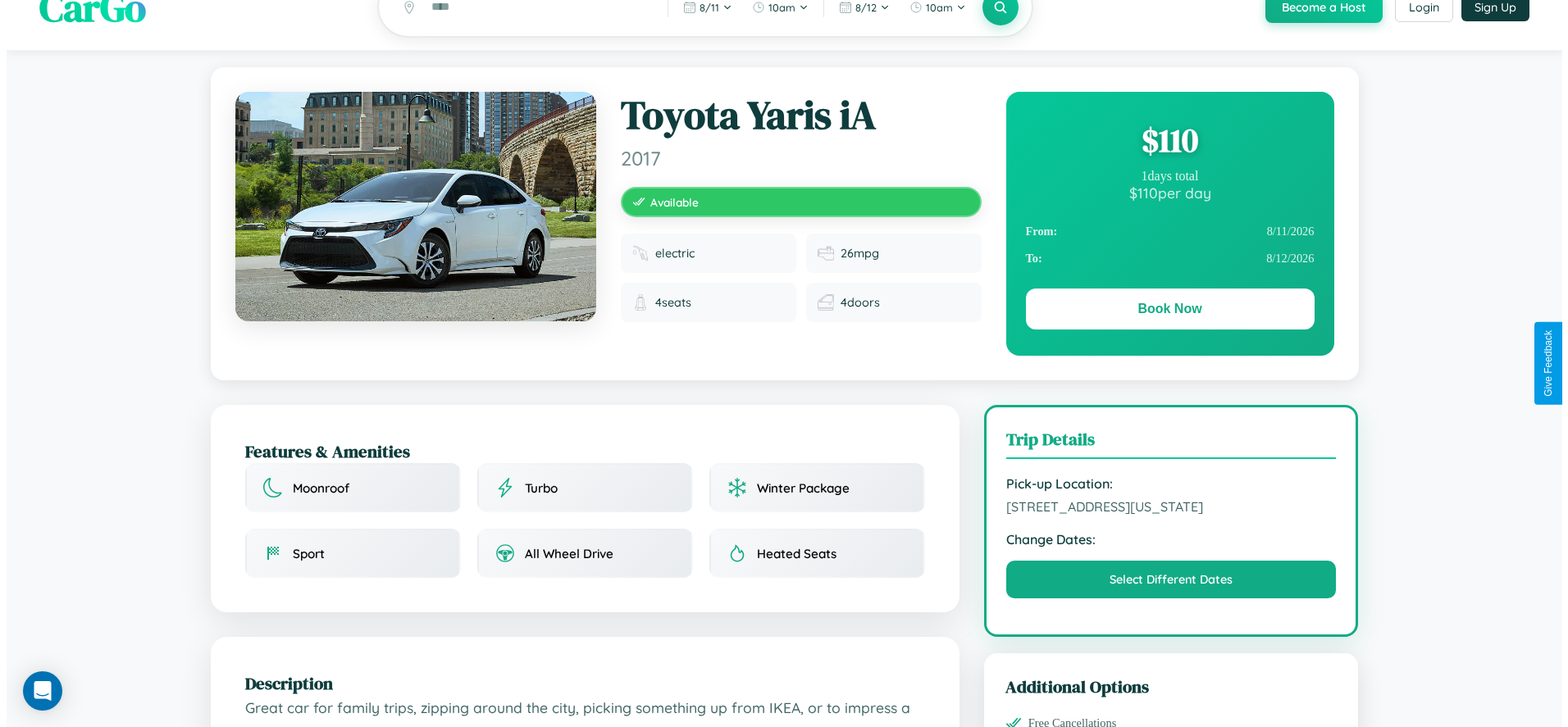
scroll to position [0, 0]
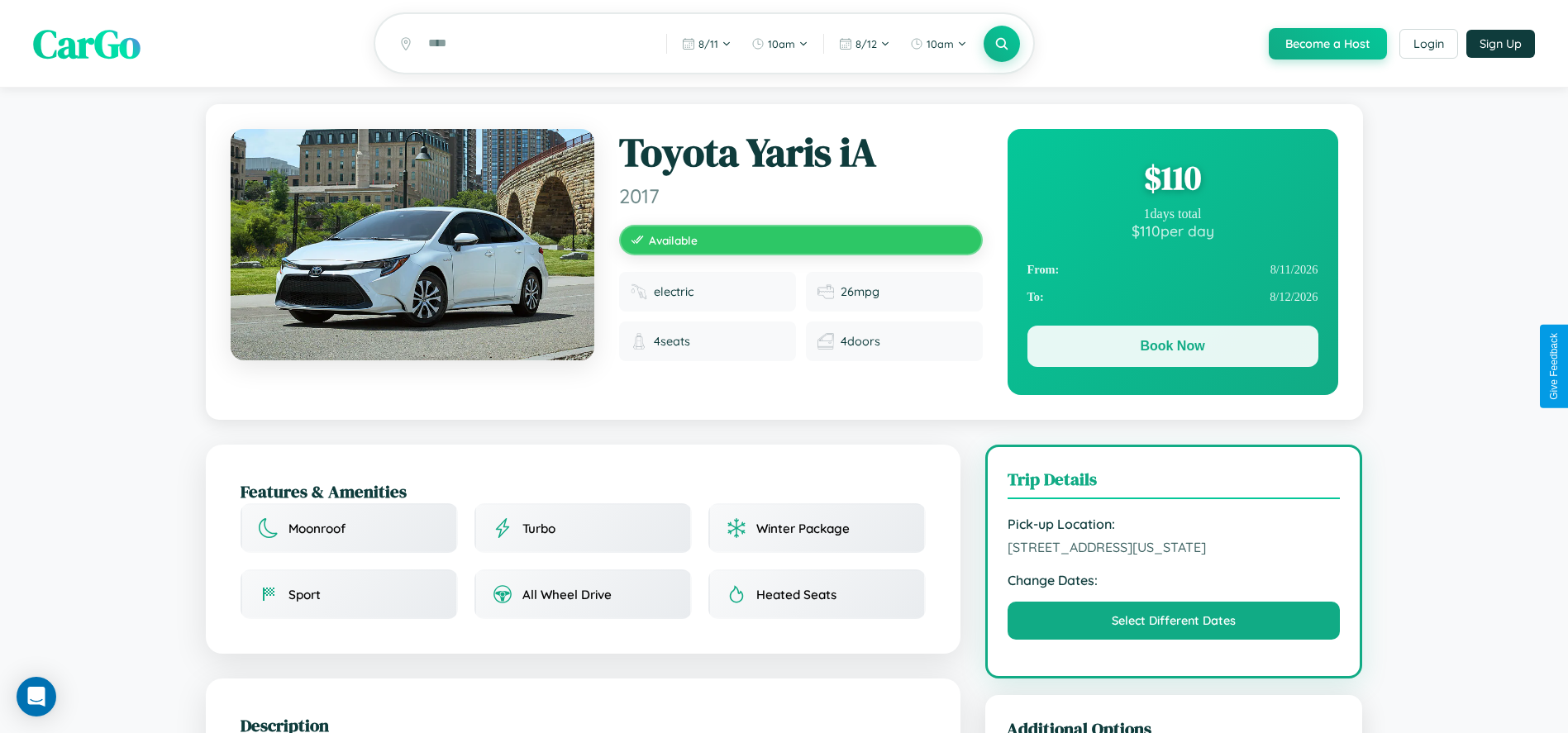
click at [1173, 349] on button "Book Now" at bounding box center [1173, 346] width 291 height 42
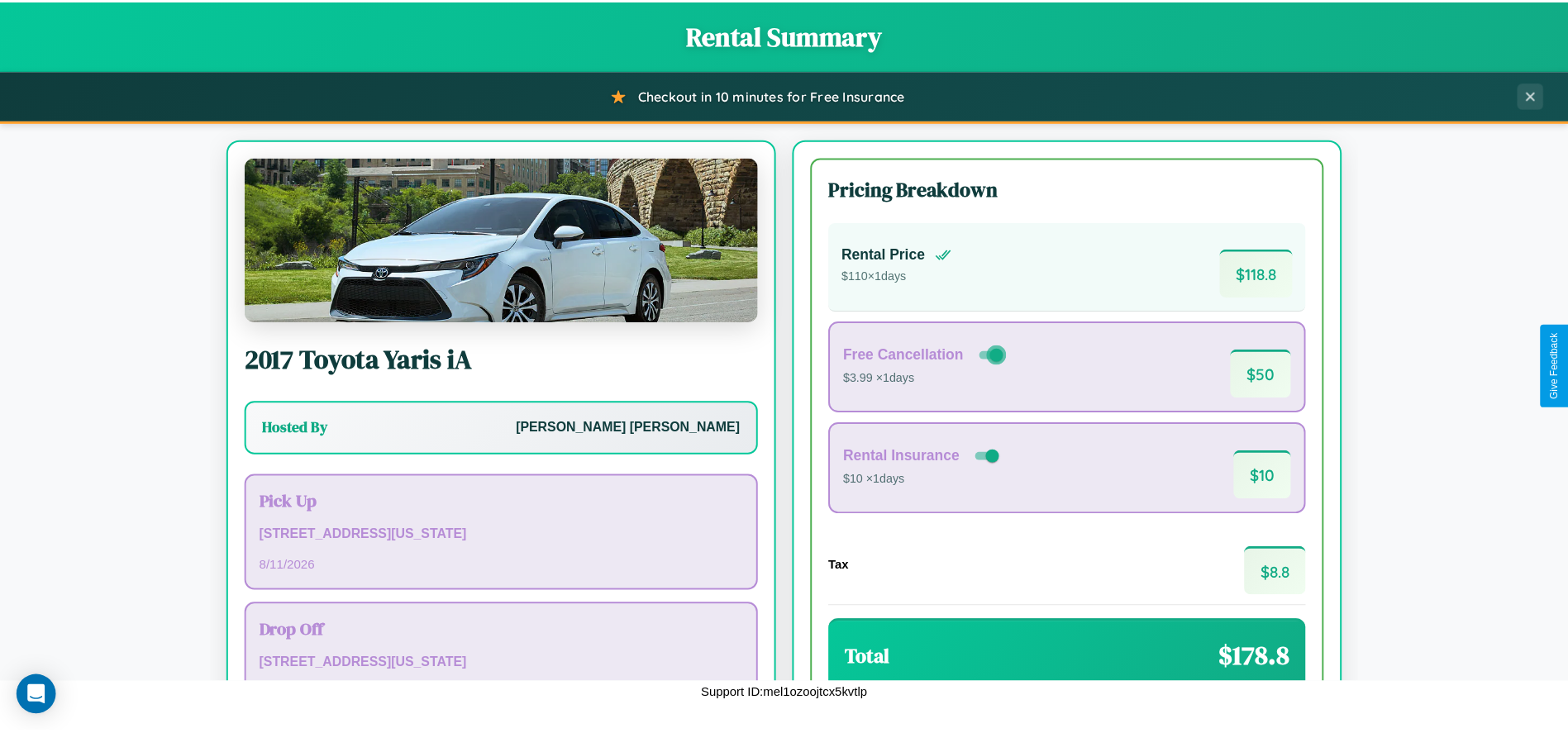
scroll to position [140, 0]
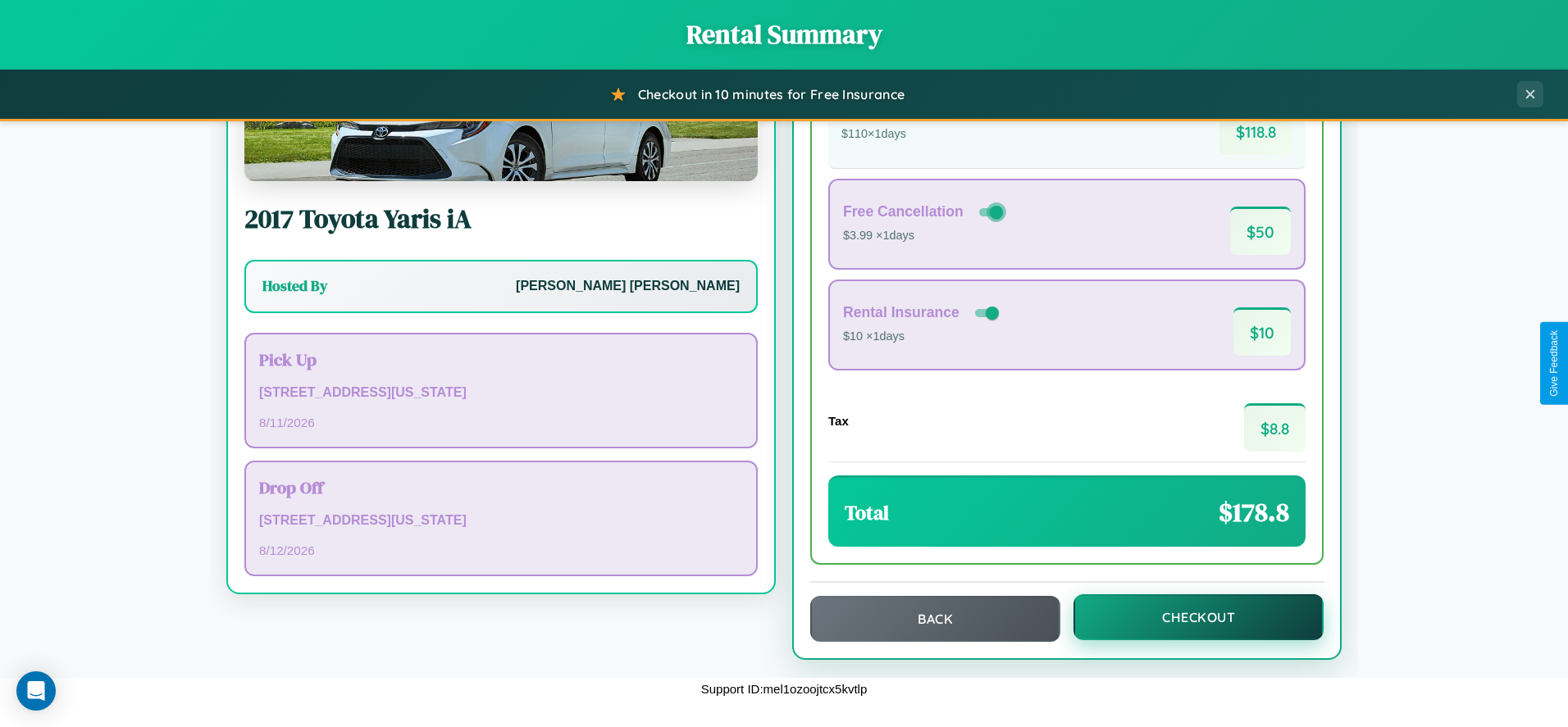
click at [1188, 617] on button "Checkout" at bounding box center [1199, 617] width 250 height 46
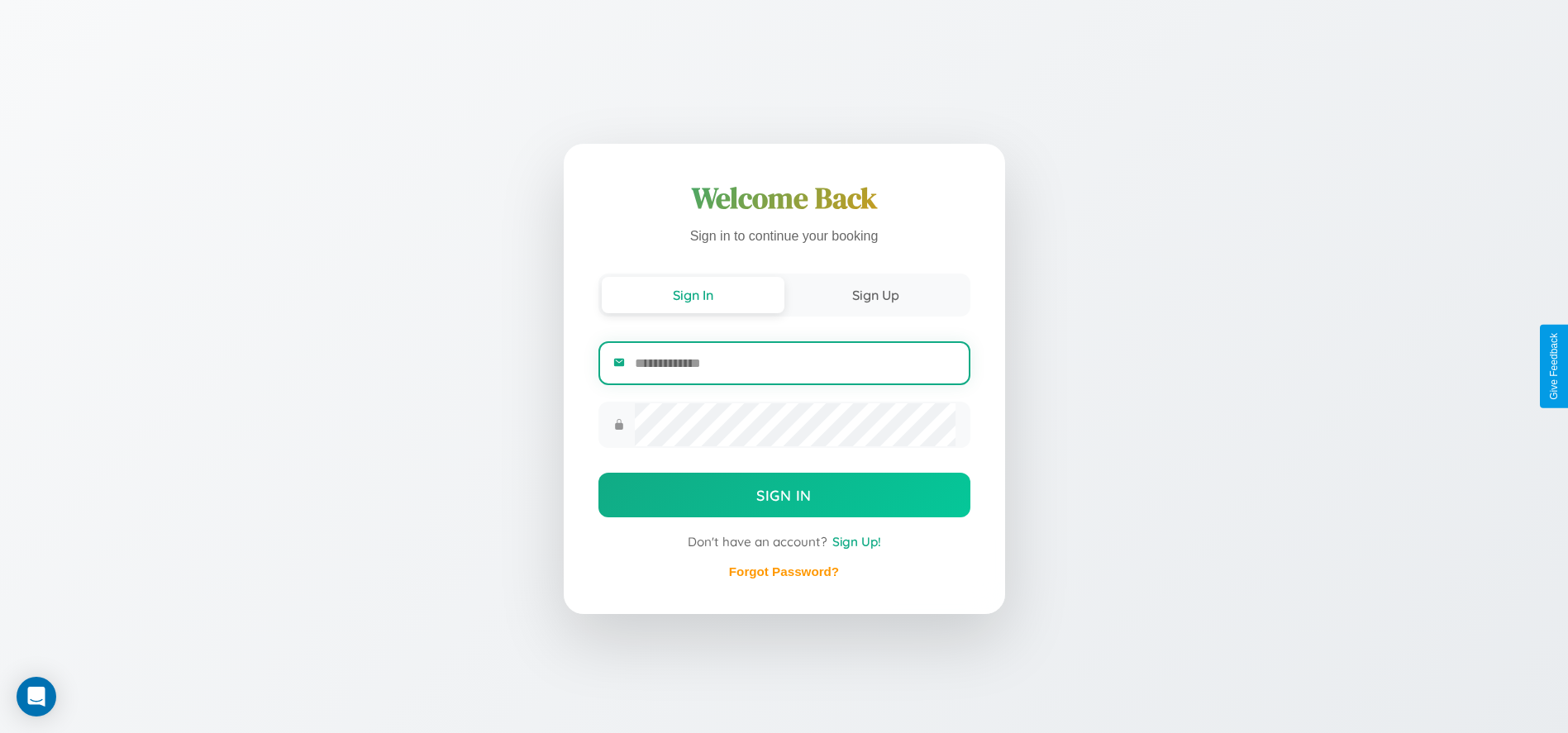
click at [794, 363] on input "email" at bounding box center [794, 363] width 320 height 41
type input "**********"
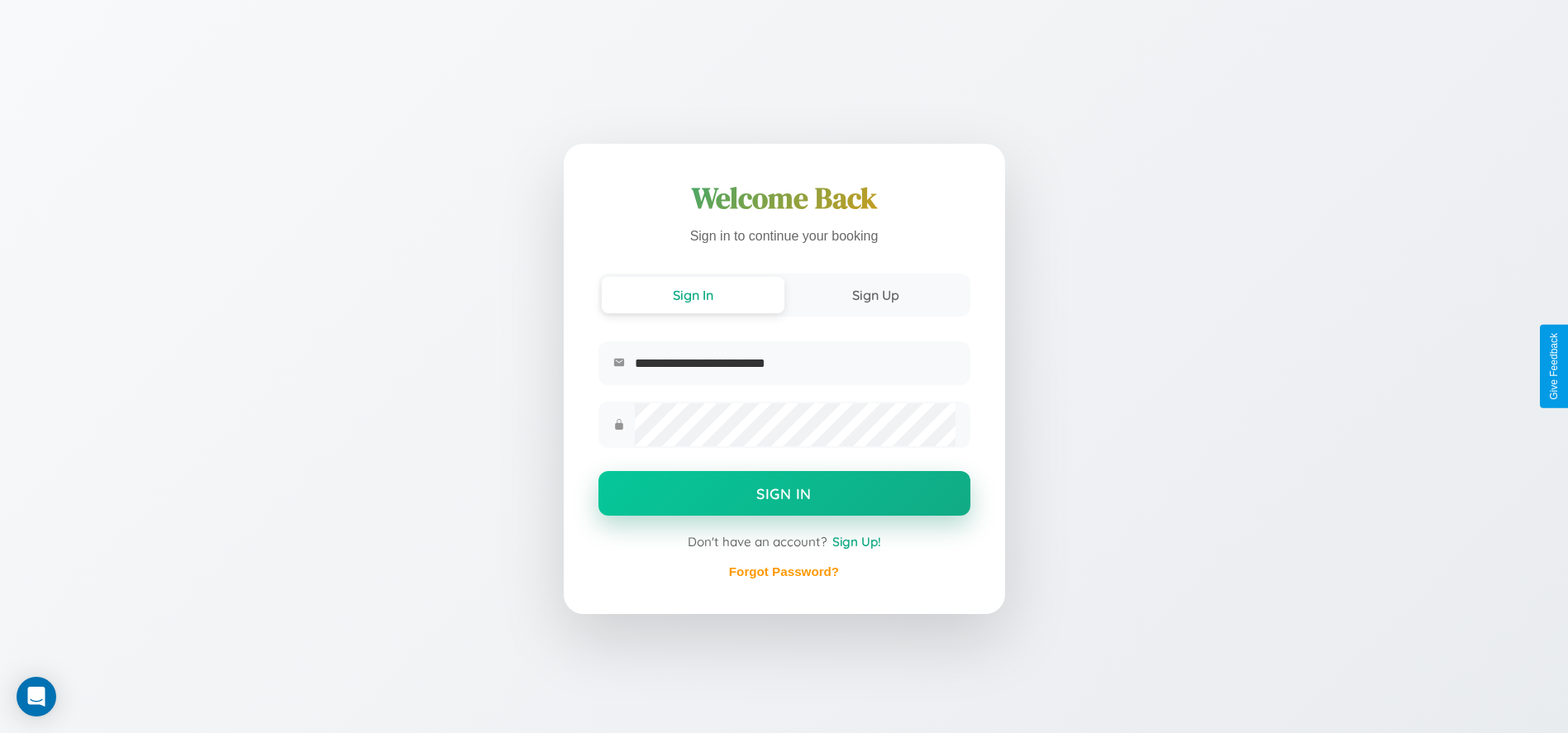
click at [784, 496] on button "Sign In" at bounding box center [784, 494] width 372 height 44
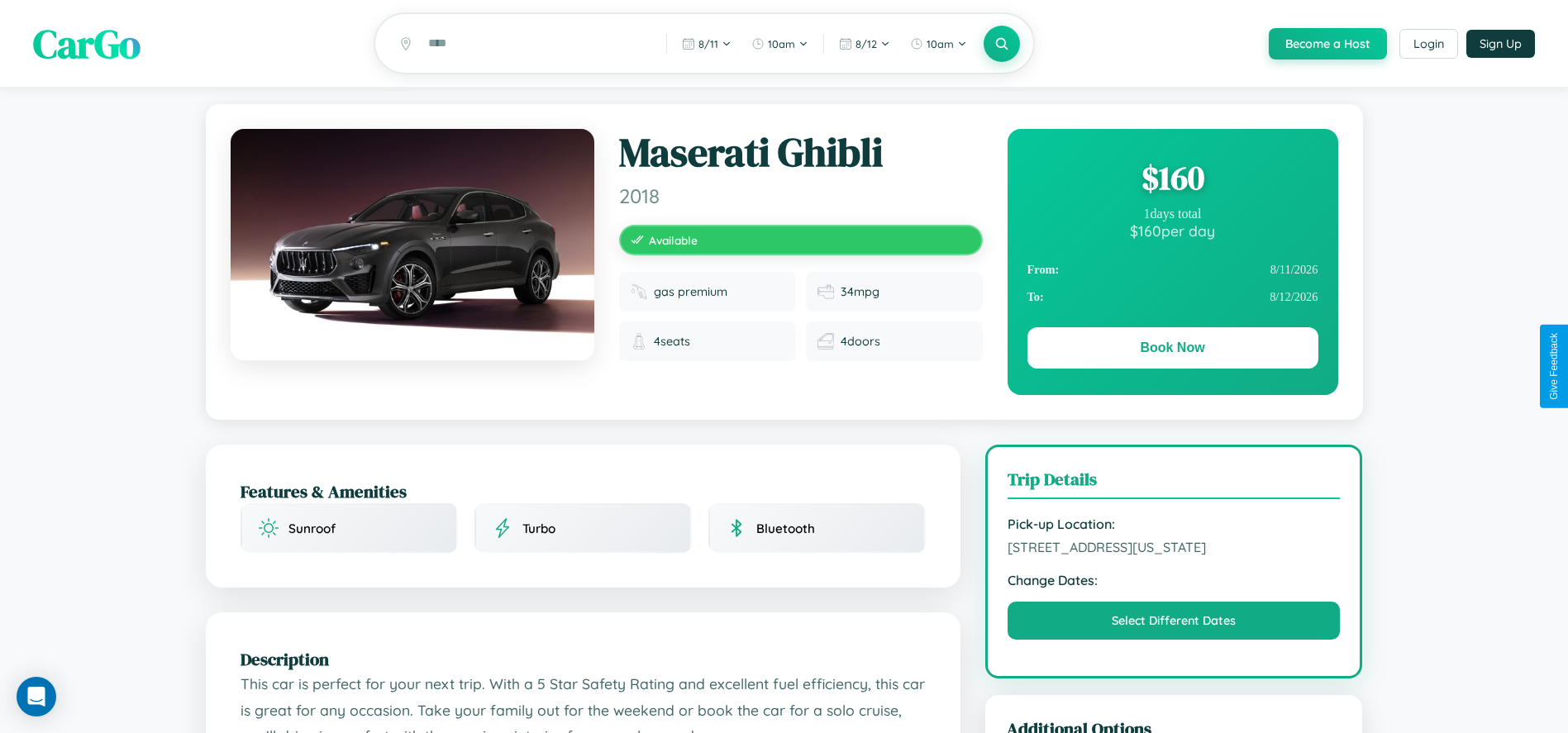
scroll to position [706, 0]
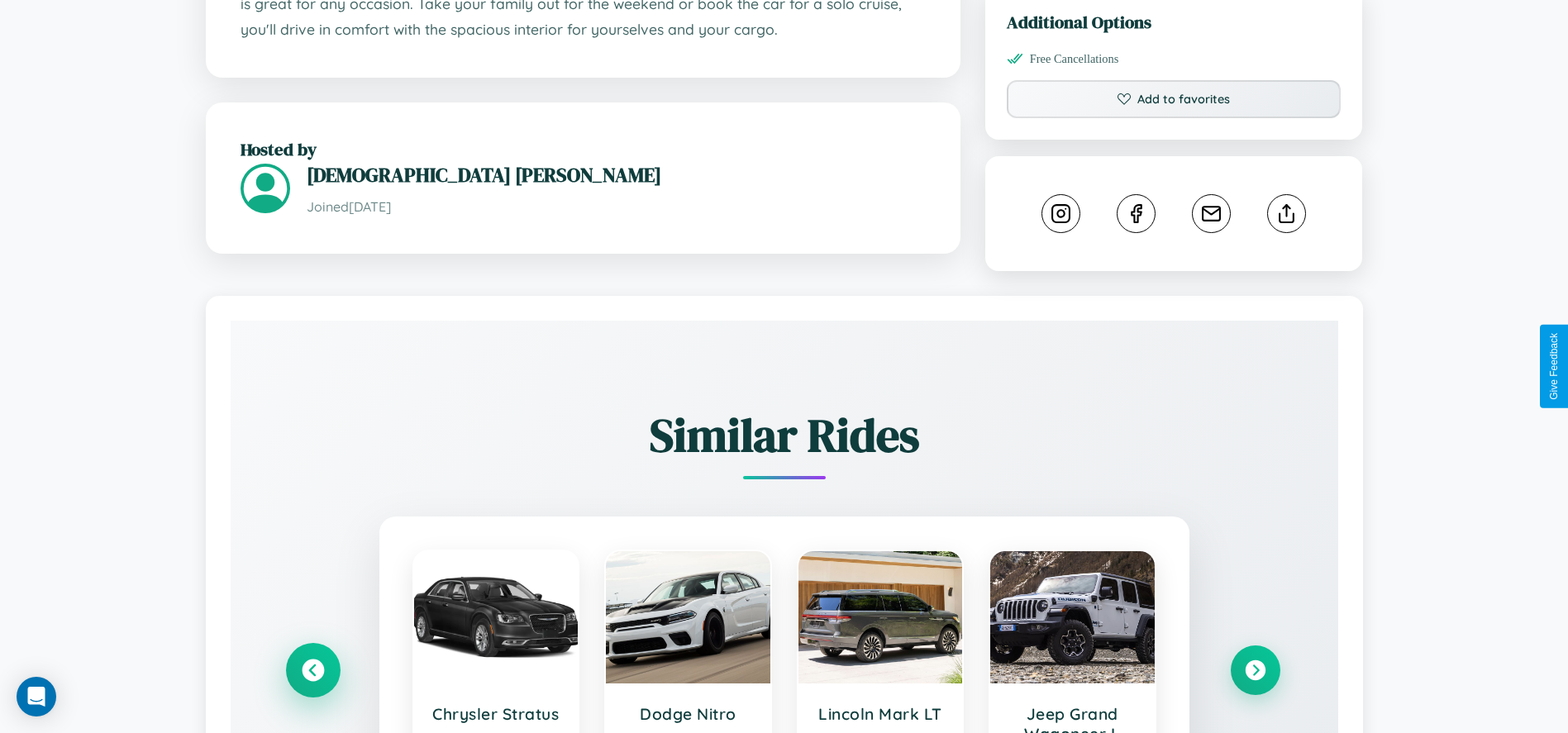
click at [313, 682] on icon at bounding box center [312, 670] width 22 height 22
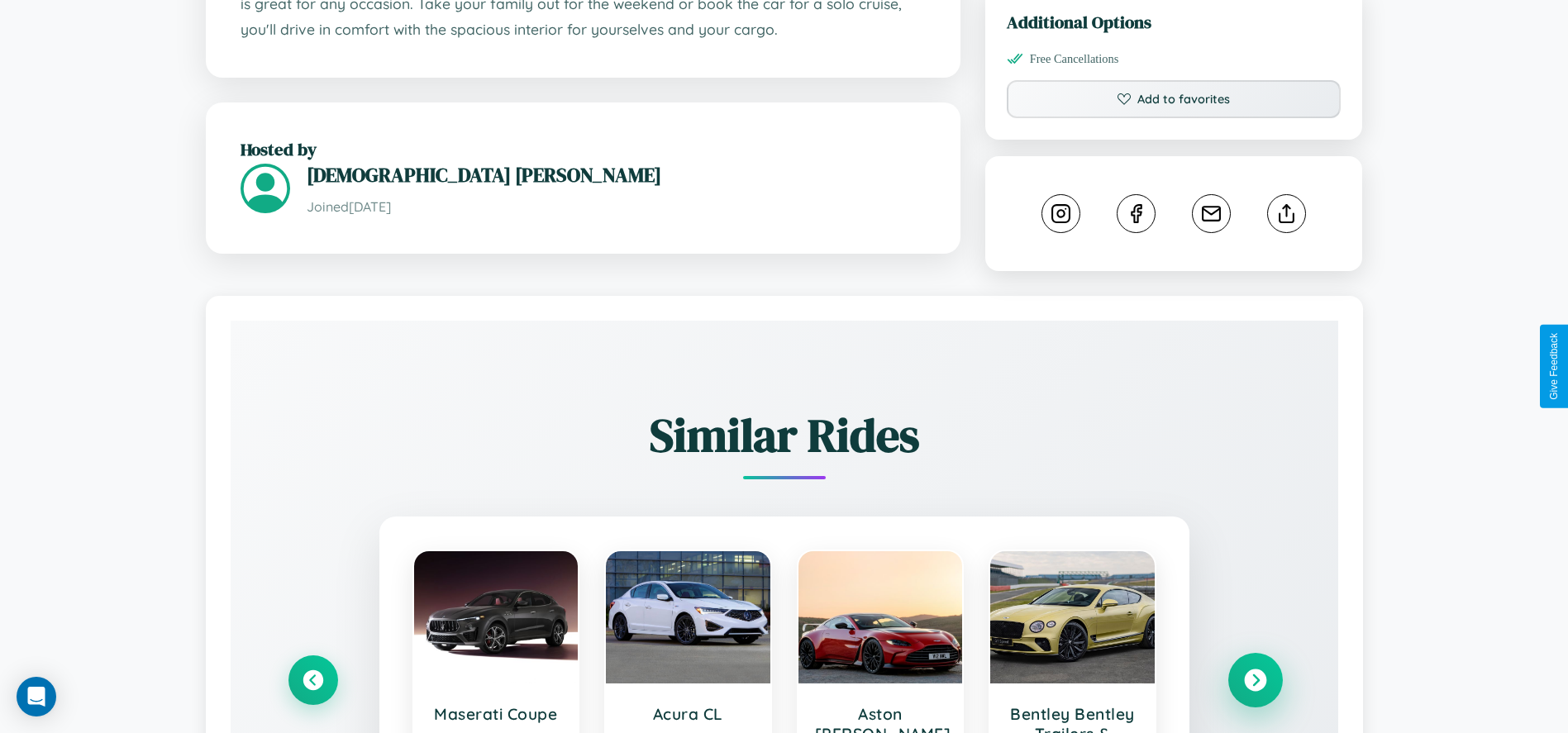
click at [1255, 692] on icon at bounding box center [1255, 680] width 22 height 22
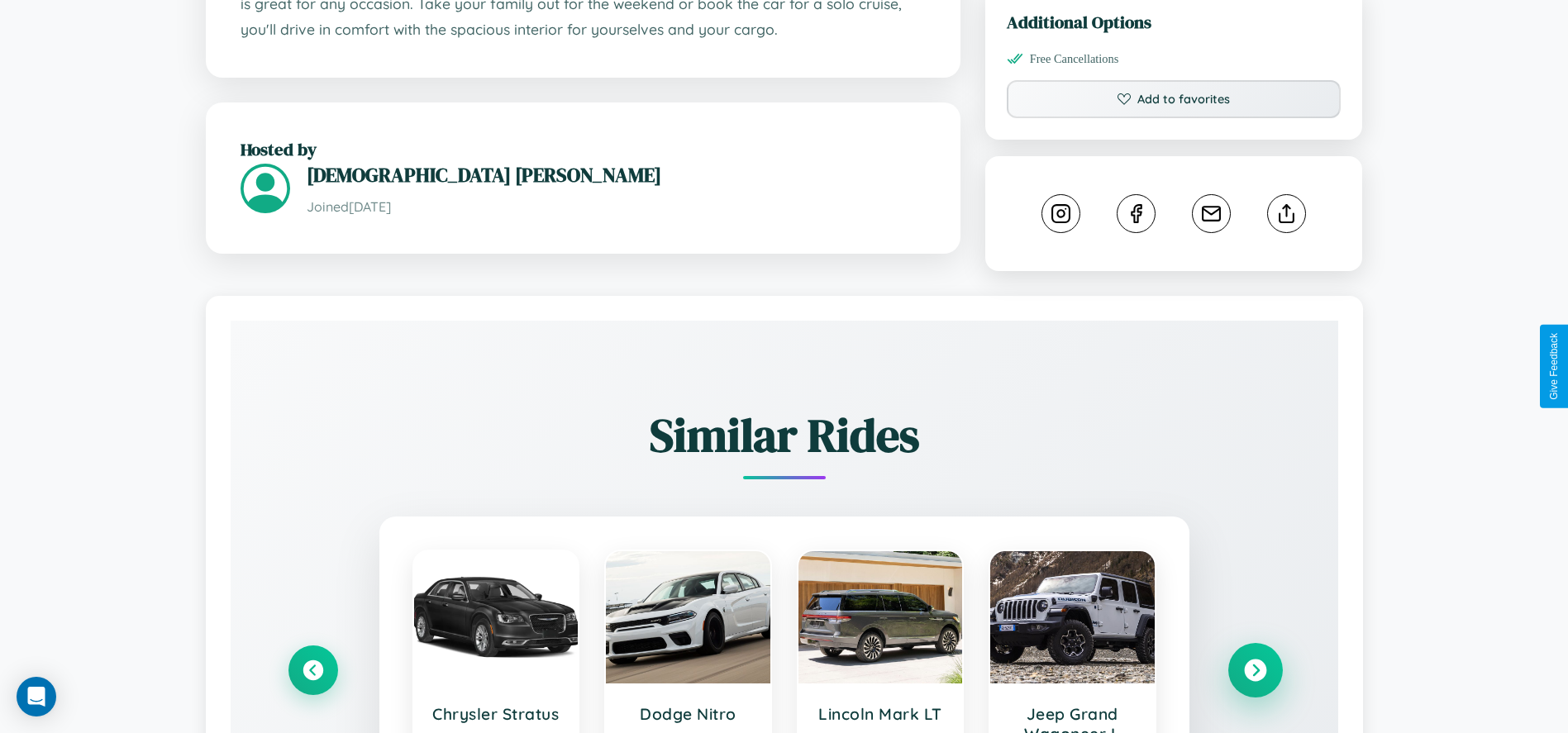
click at [1255, 682] on icon at bounding box center [1255, 670] width 22 height 22
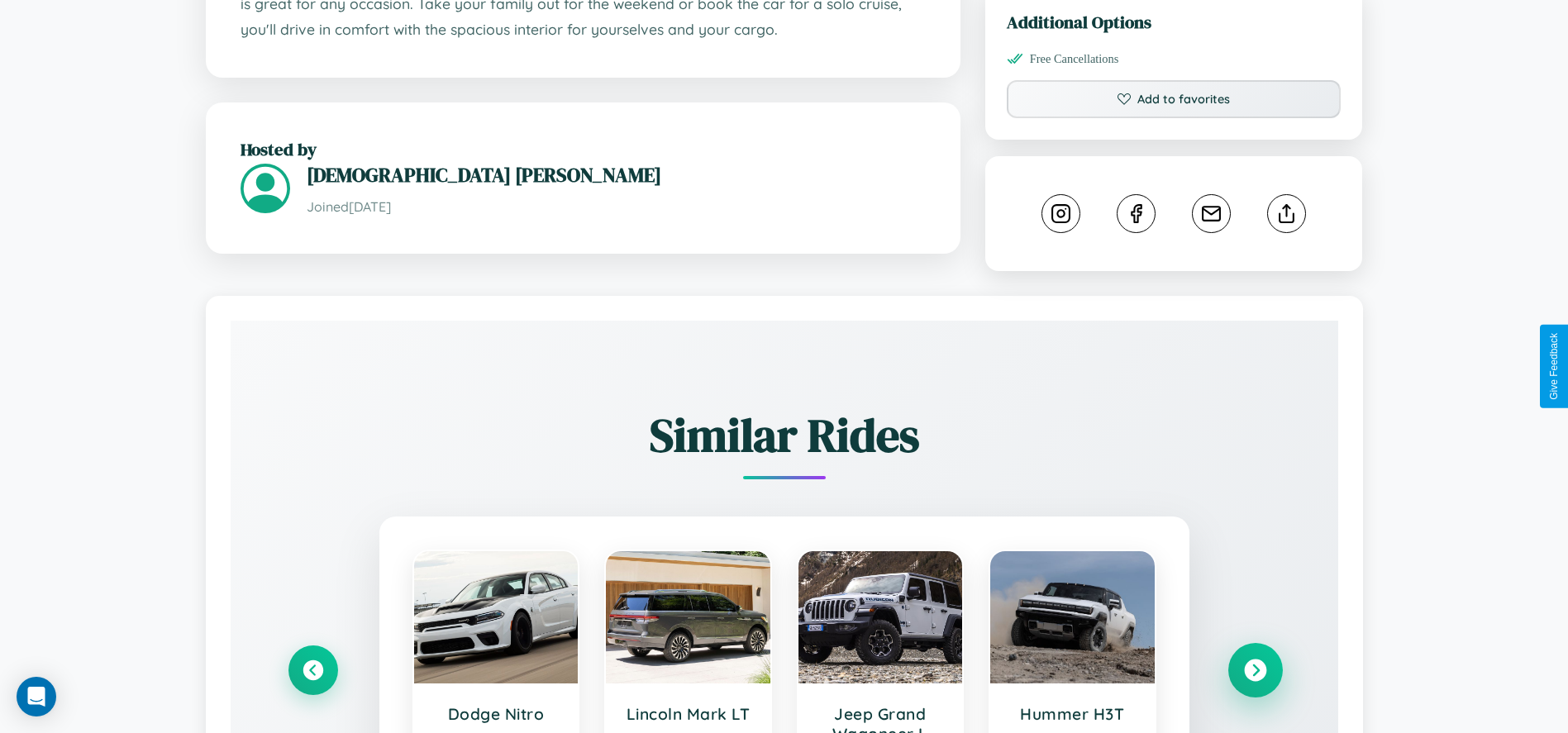
scroll to position [191, 0]
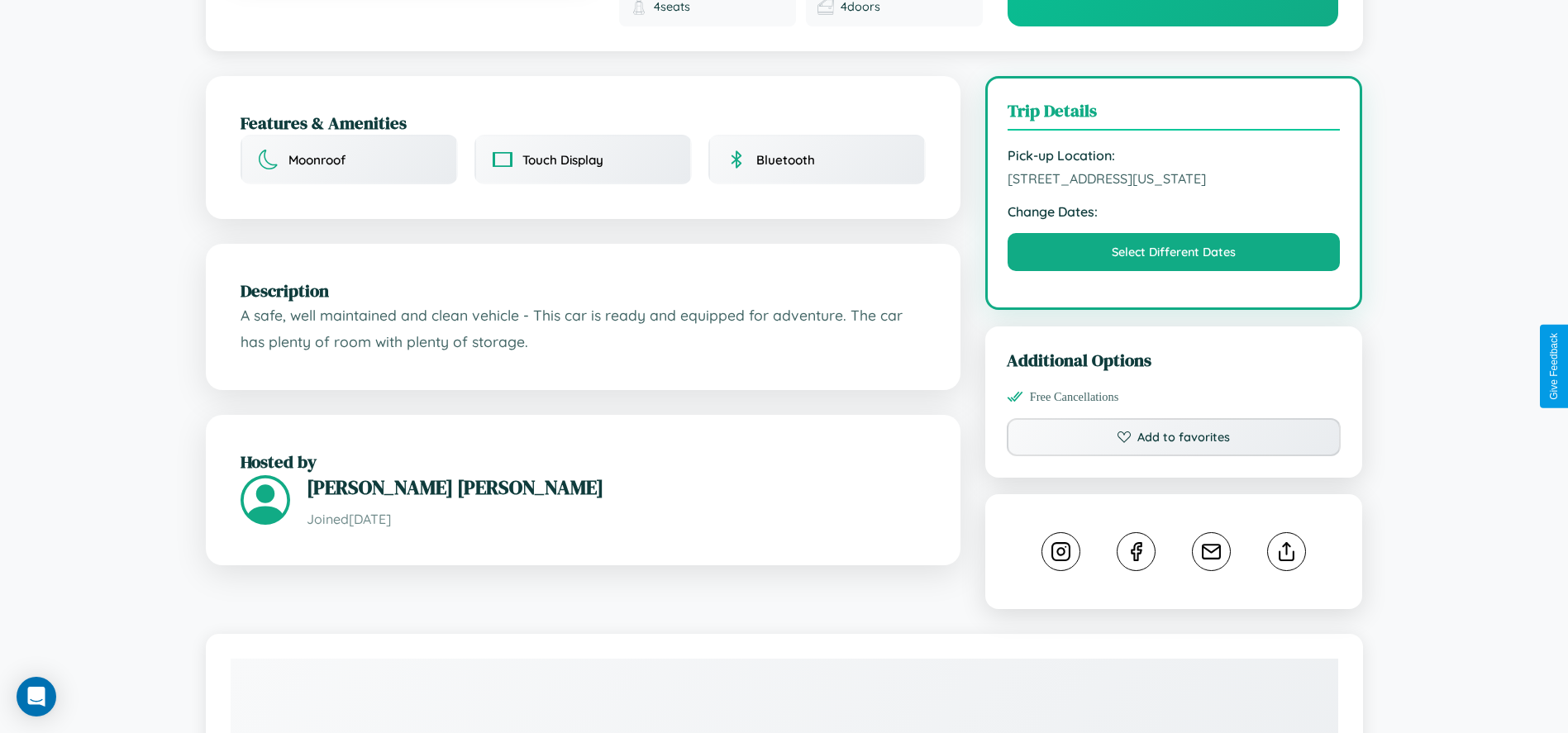
scroll to position [956, 0]
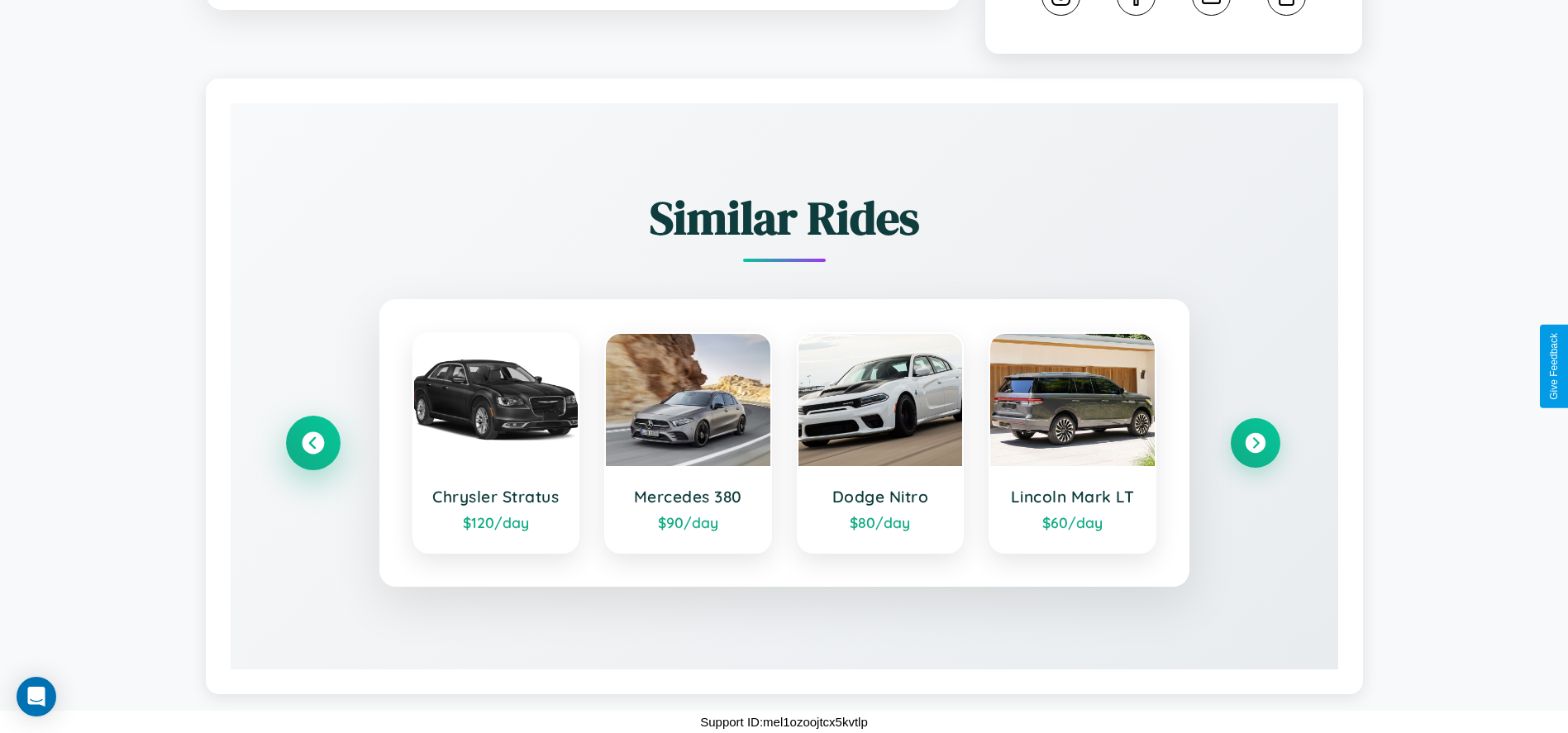
click at [313, 443] on icon at bounding box center [312, 443] width 22 height 22
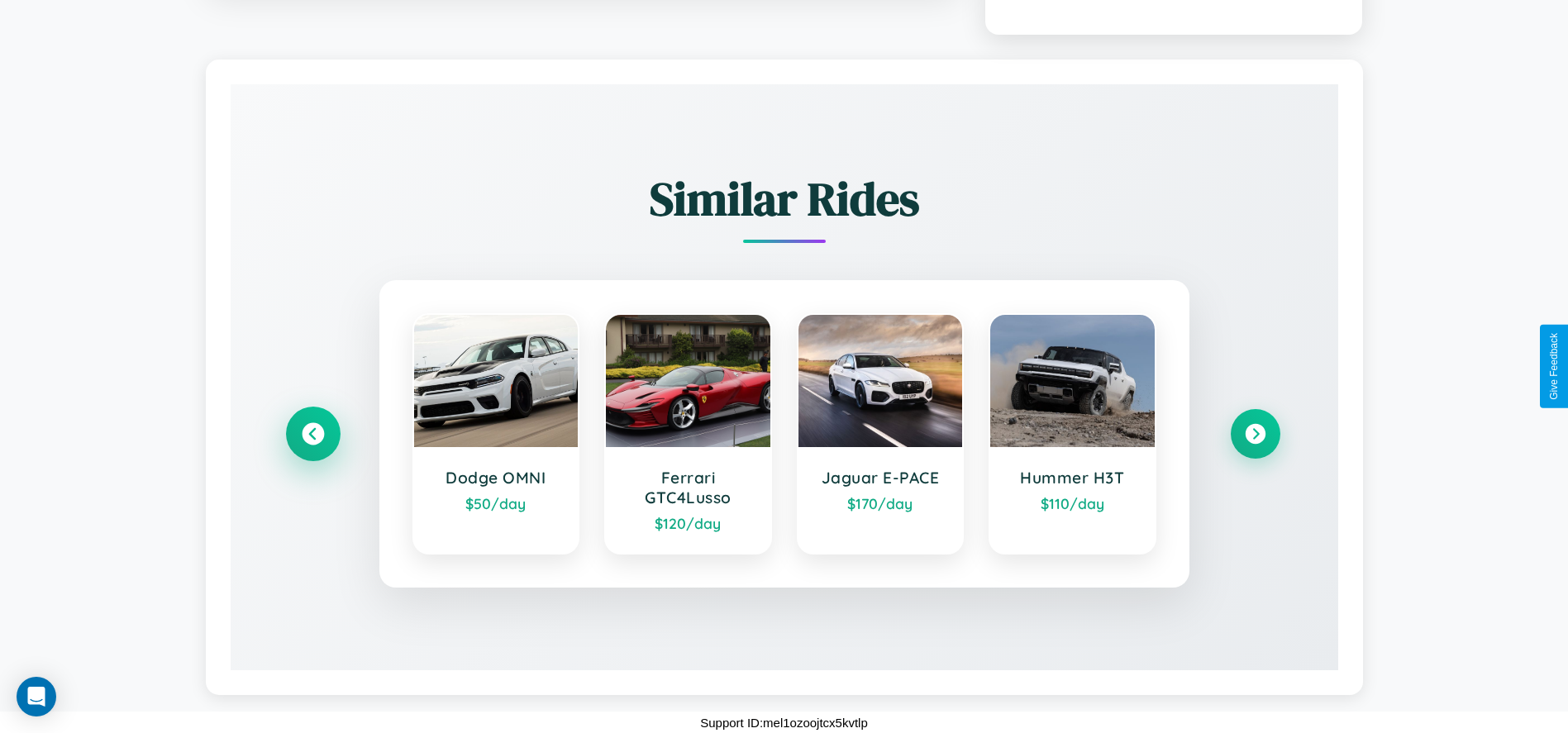
click at [313, 446] on icon at bounding box center [312, 434] width 22 height 22
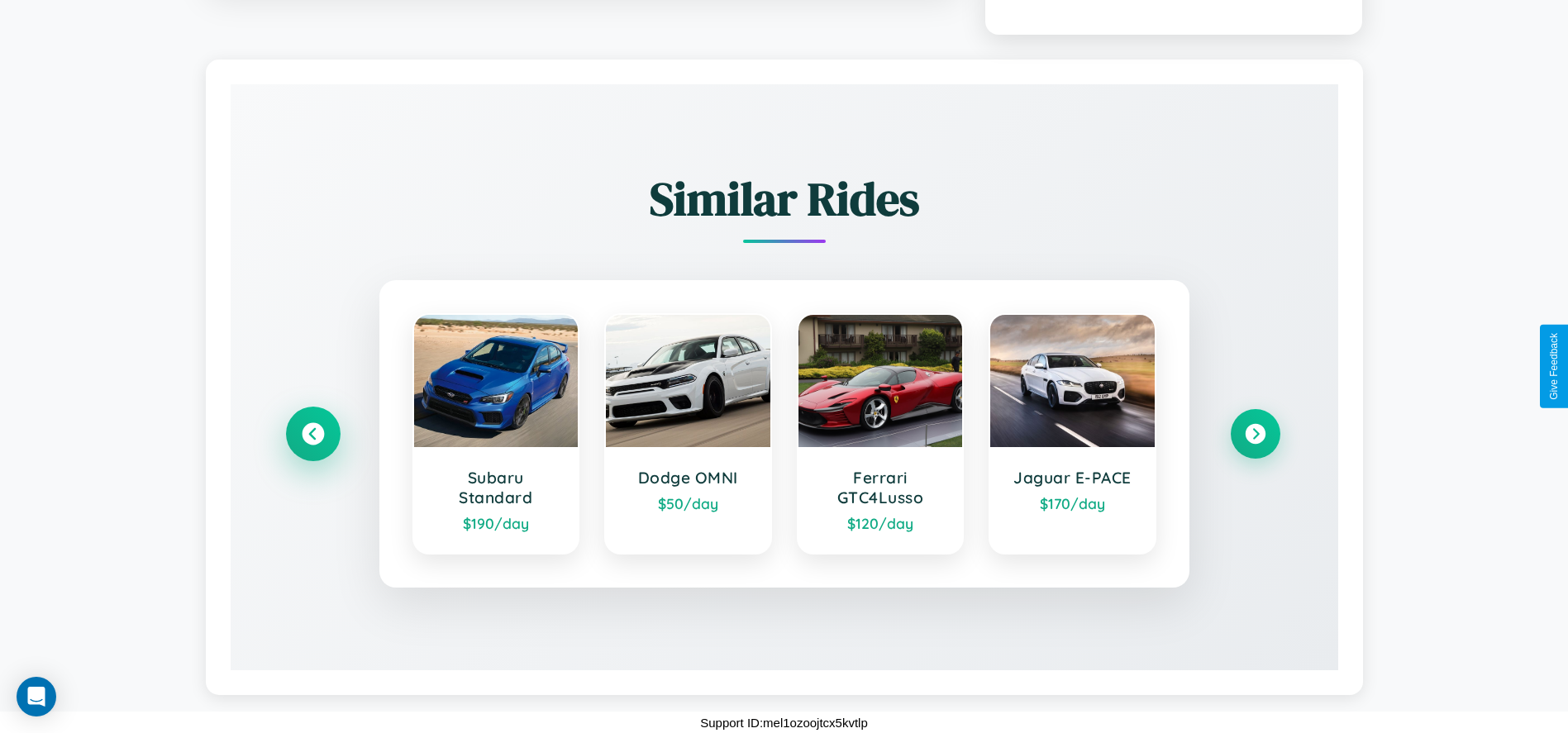
click at [313, 446] on icon at bounding box center [312, 434] width 22 height 22
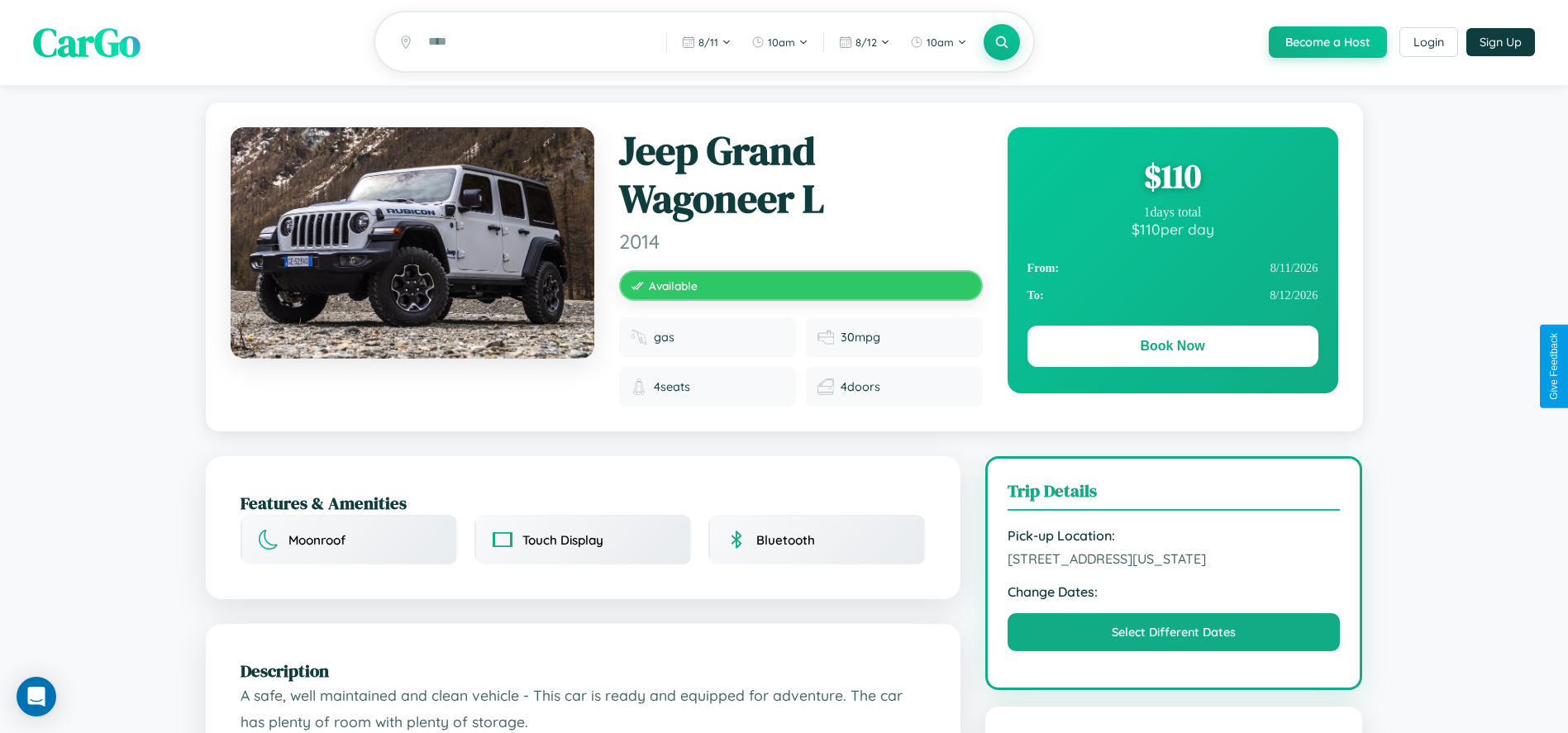
scroll to position [0, 0]
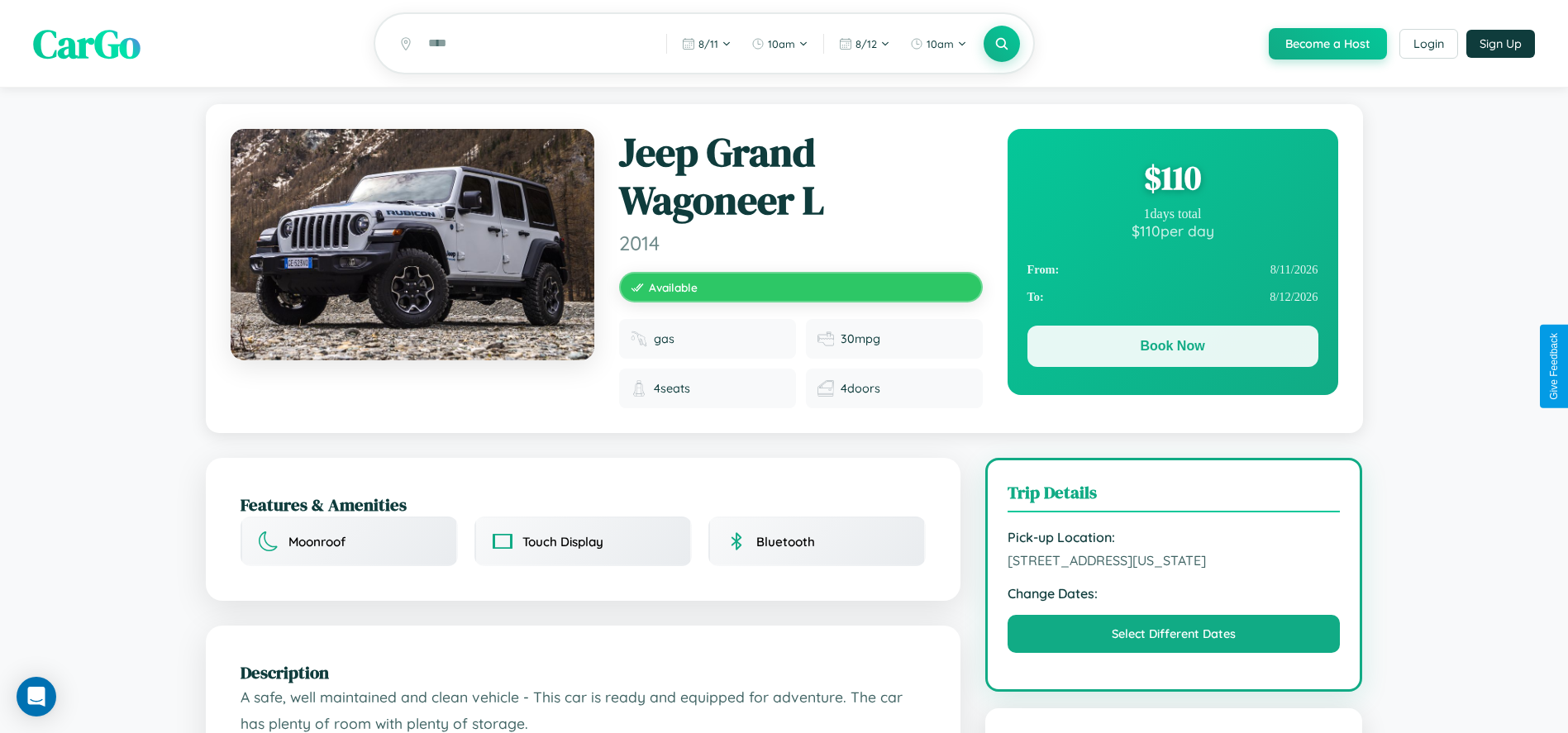
click at [1173, 349] on button "Book Now" at bounding box center [1173, 346] width 291 height 42
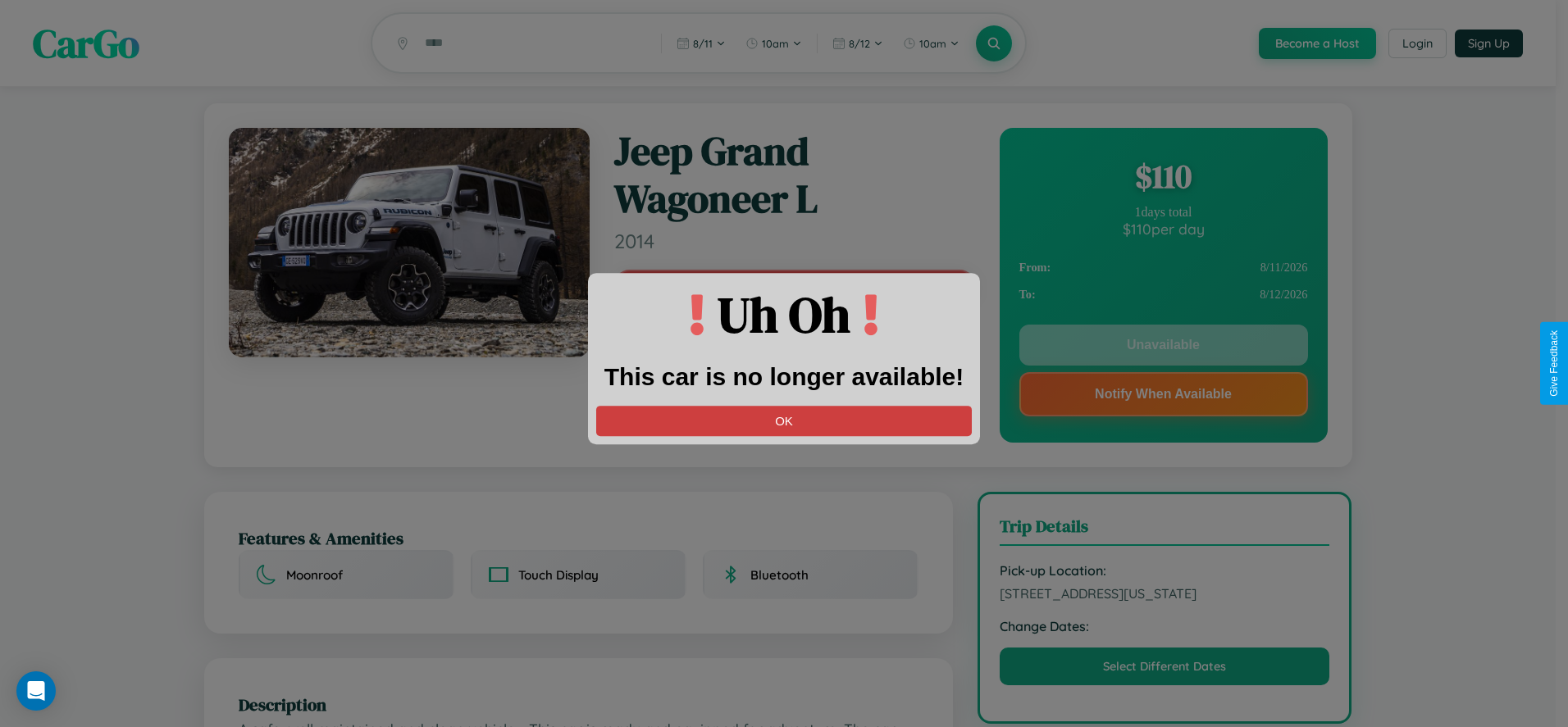
click at [784, 420] on button "OK" at bounding box center [784, 421] width 376 height 31
